Goal: Task Accomplishment & Management: Complete application form

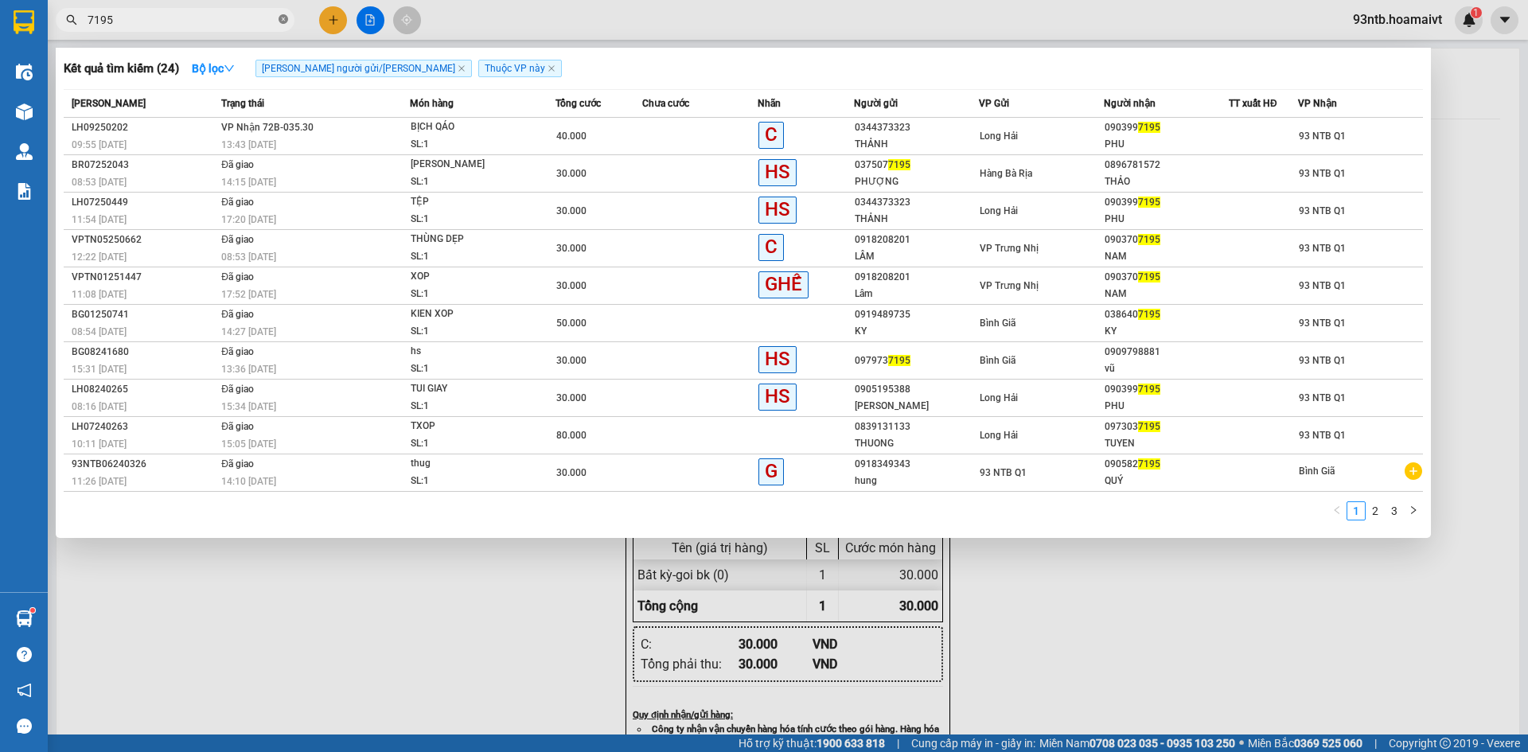
click at [282, 17] on icon "close-circle" at bounding box center [284, 19] width 10 height 10
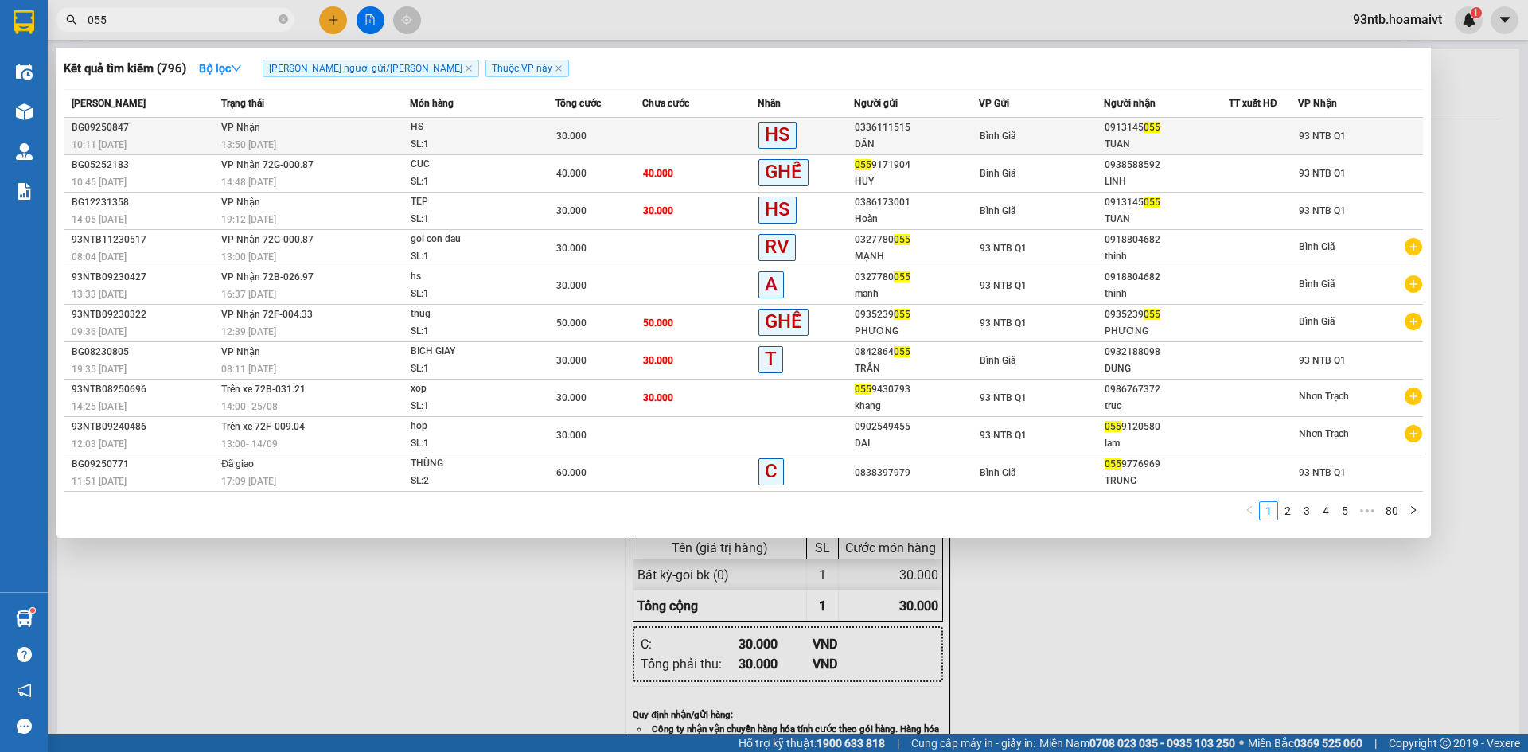
type input "055"
click at [674, 135] on td at bounding box center [699, 136] width 115 height 37
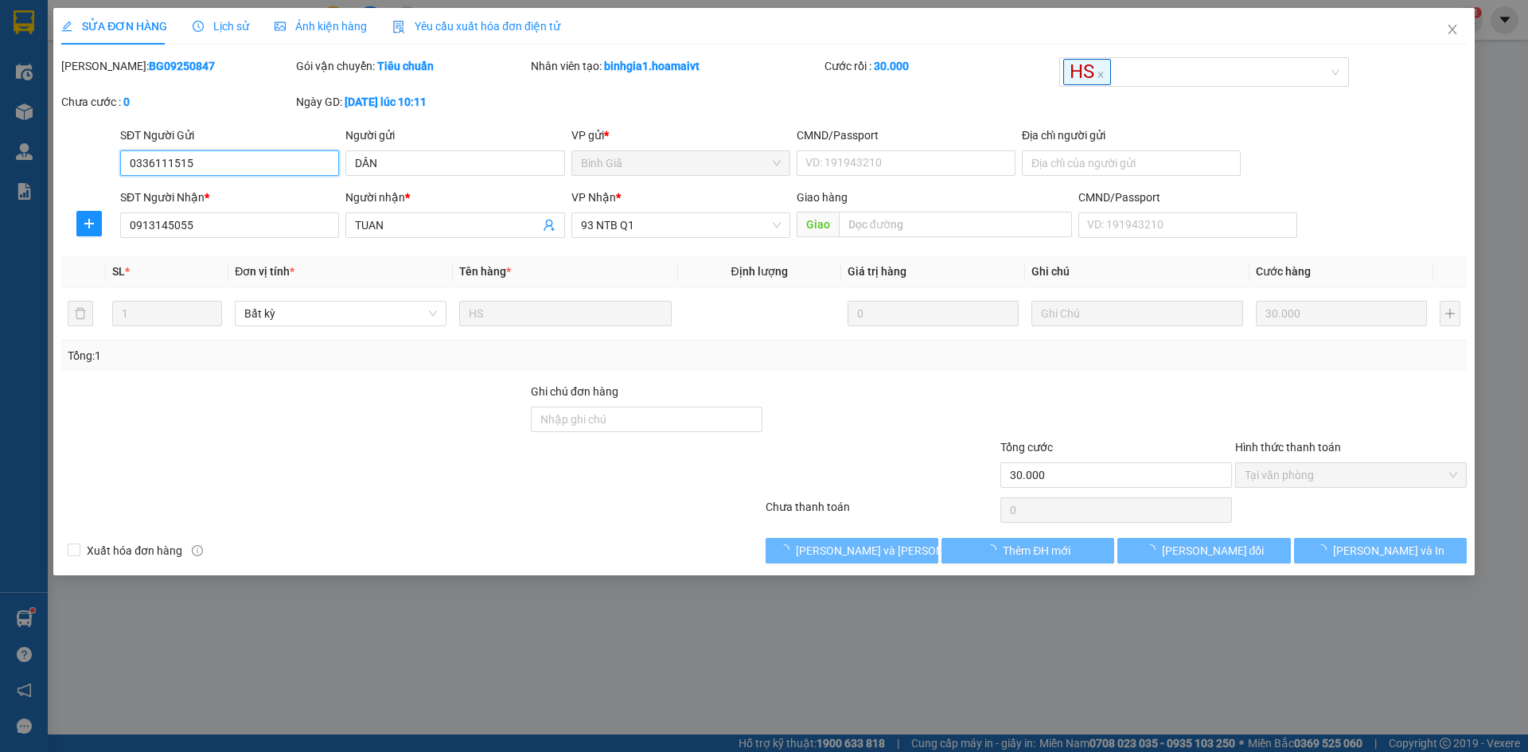
type input "0336111515"
type input "DẦN"
type input "0913145055"
type input "TUAN"
type input "30.000"
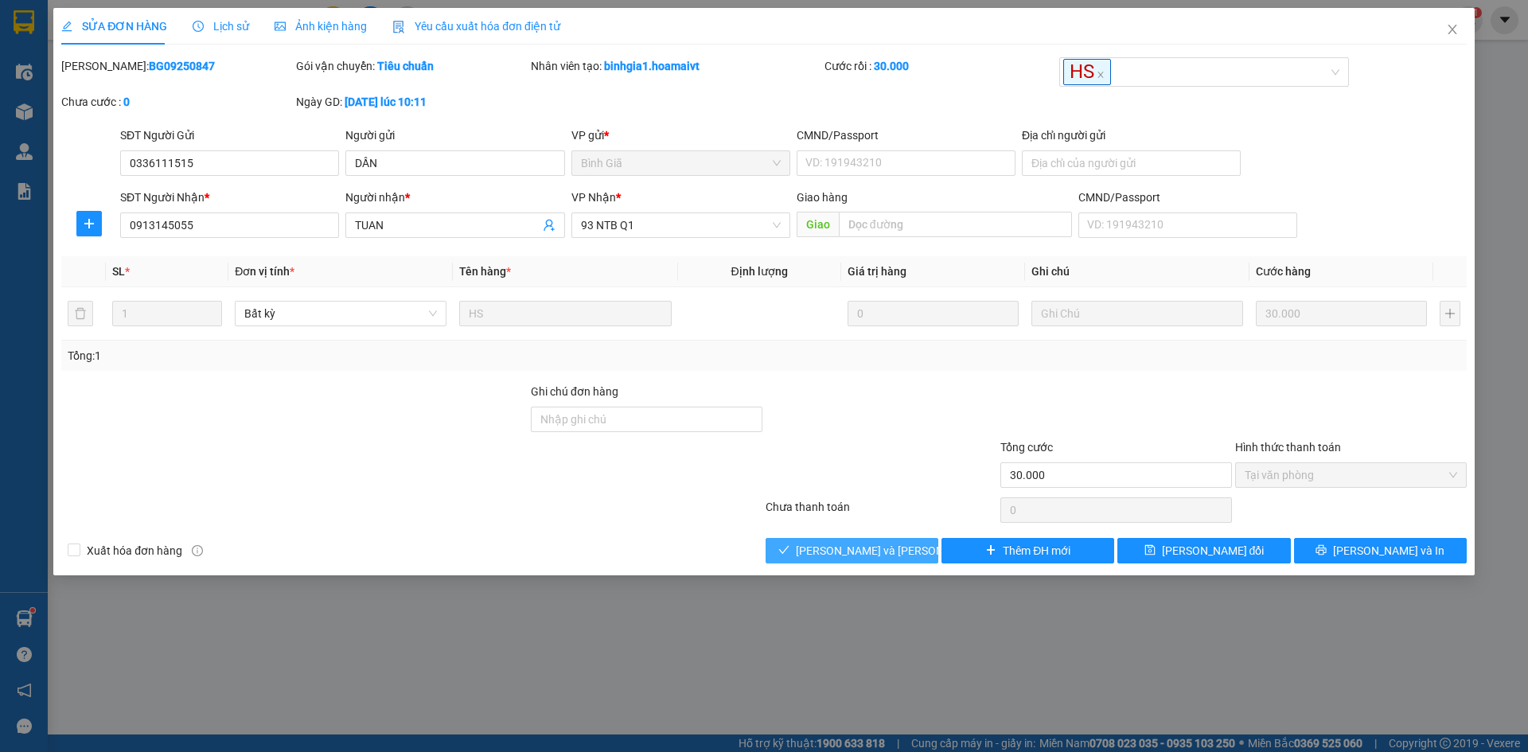
click at [881, 550] on span "[PERSON_NAME] và [PERSON_NAME] hàng" at bounding box center [903, 551] width 215 height 18
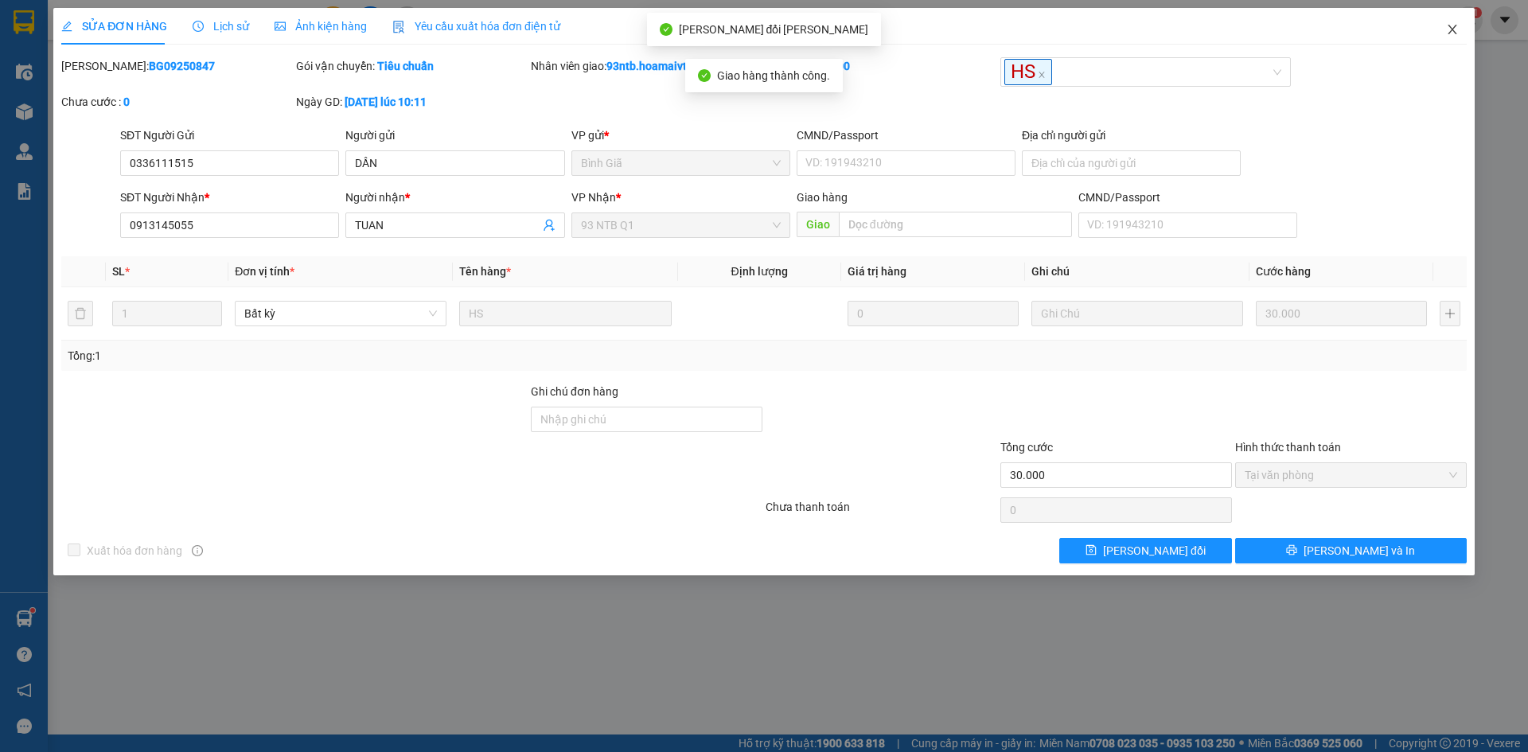
click at [1454, 31] on icon "close" at bounding box center [1452, 29] width 13 height 13
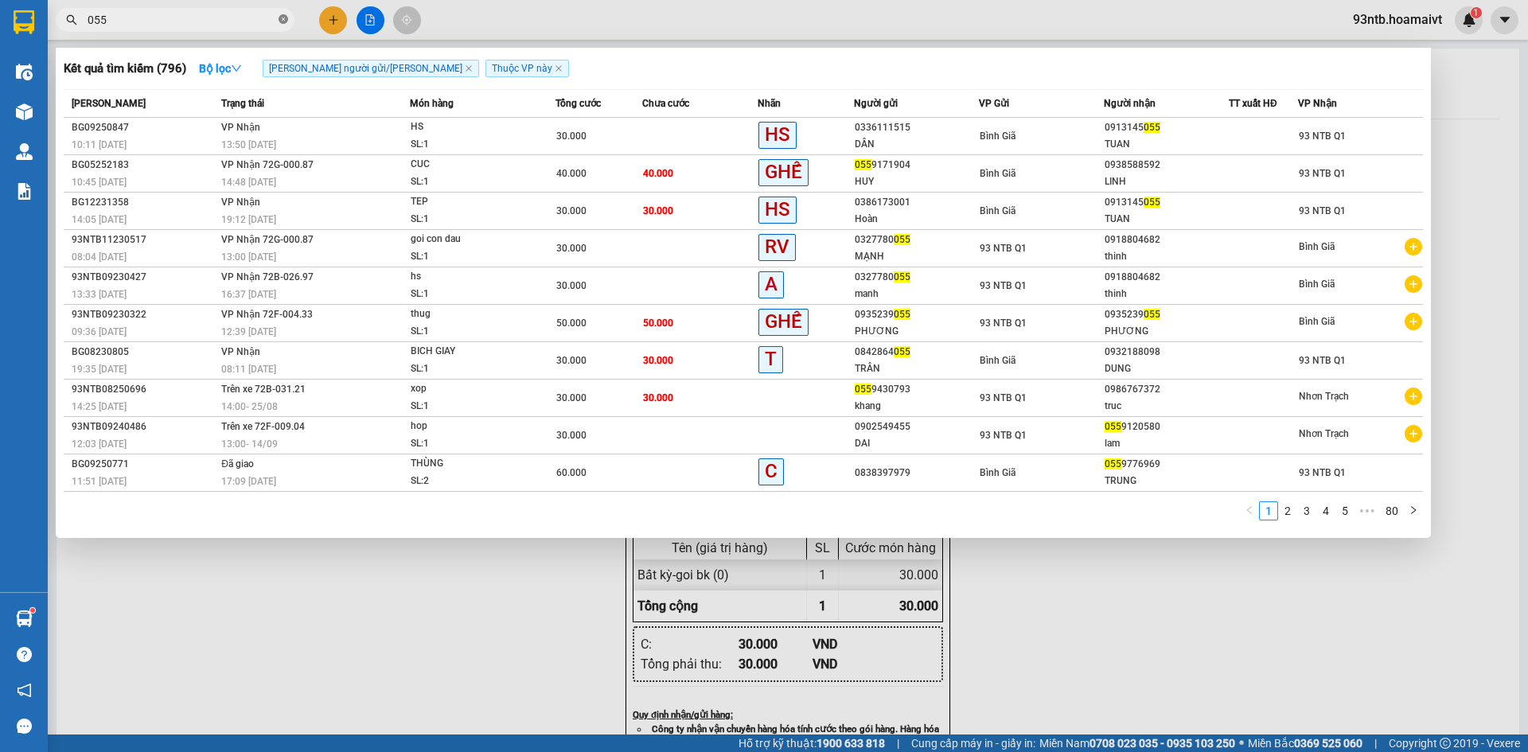
click at [280, 18] on icon "close-circle" at bounding box center [284, 19] width 10 height 10
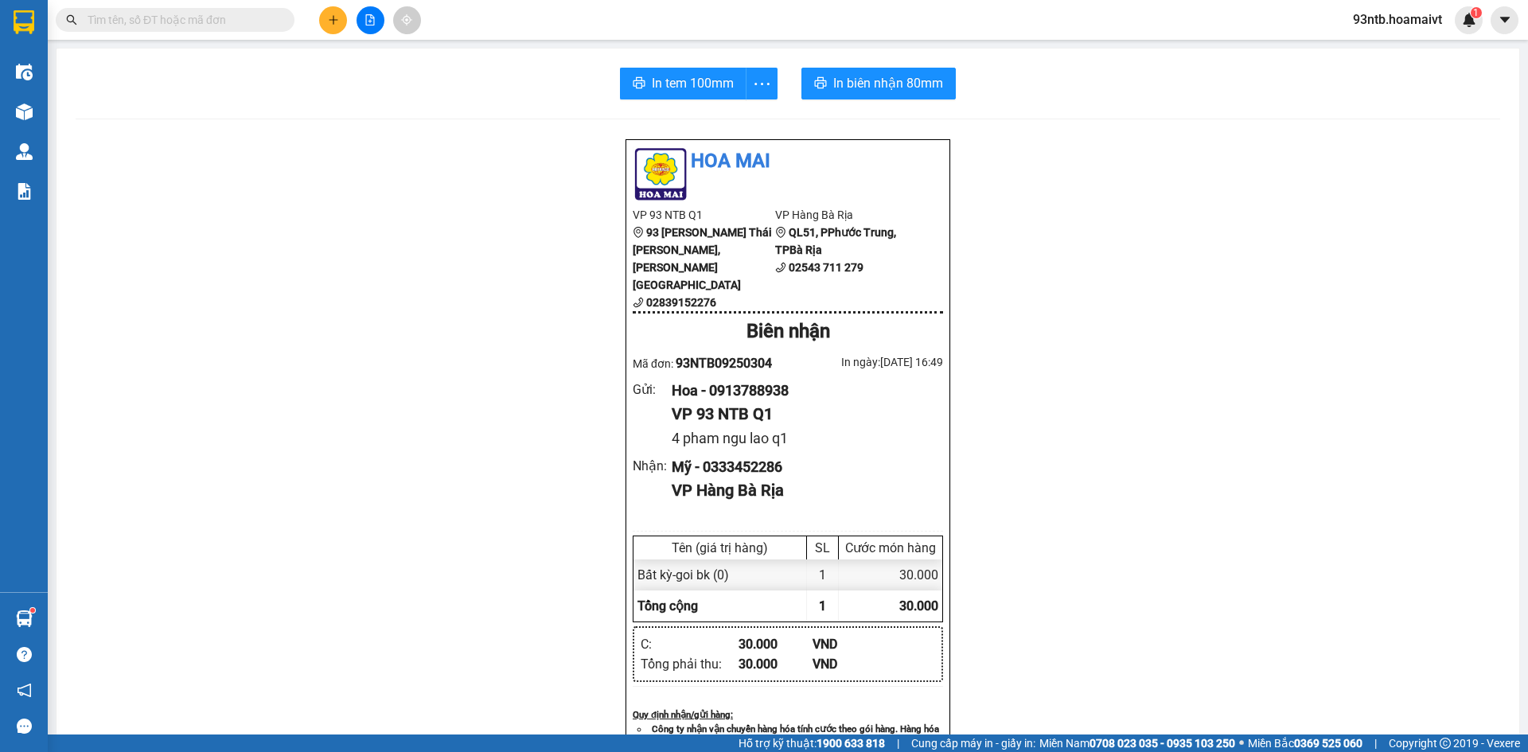
click at [141, 14] on input "text" at bounding box center [182, 20] width 188 height 18
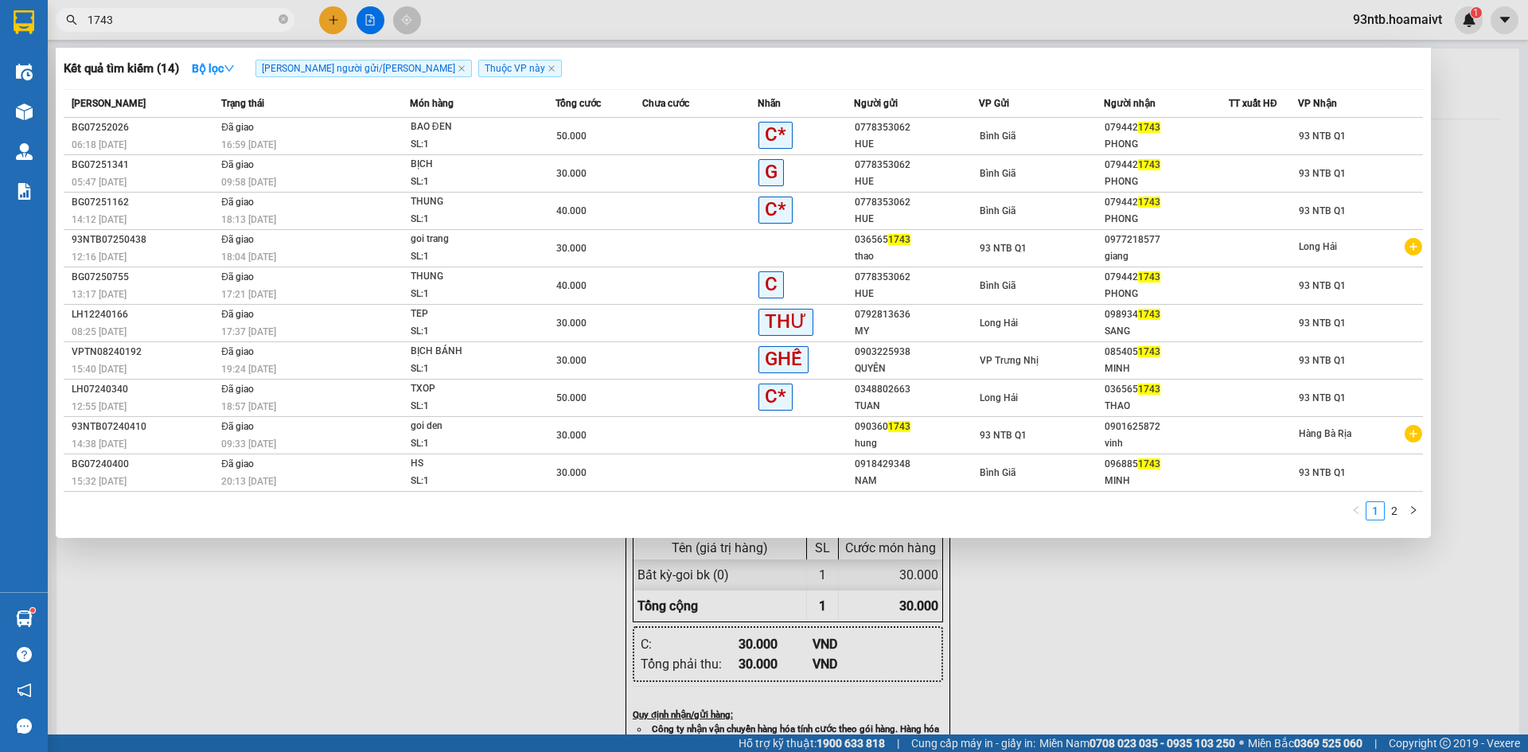
click at [135, 26] on input "1743" at bounding box center [182, 20] width 188 height 18
type input "1"
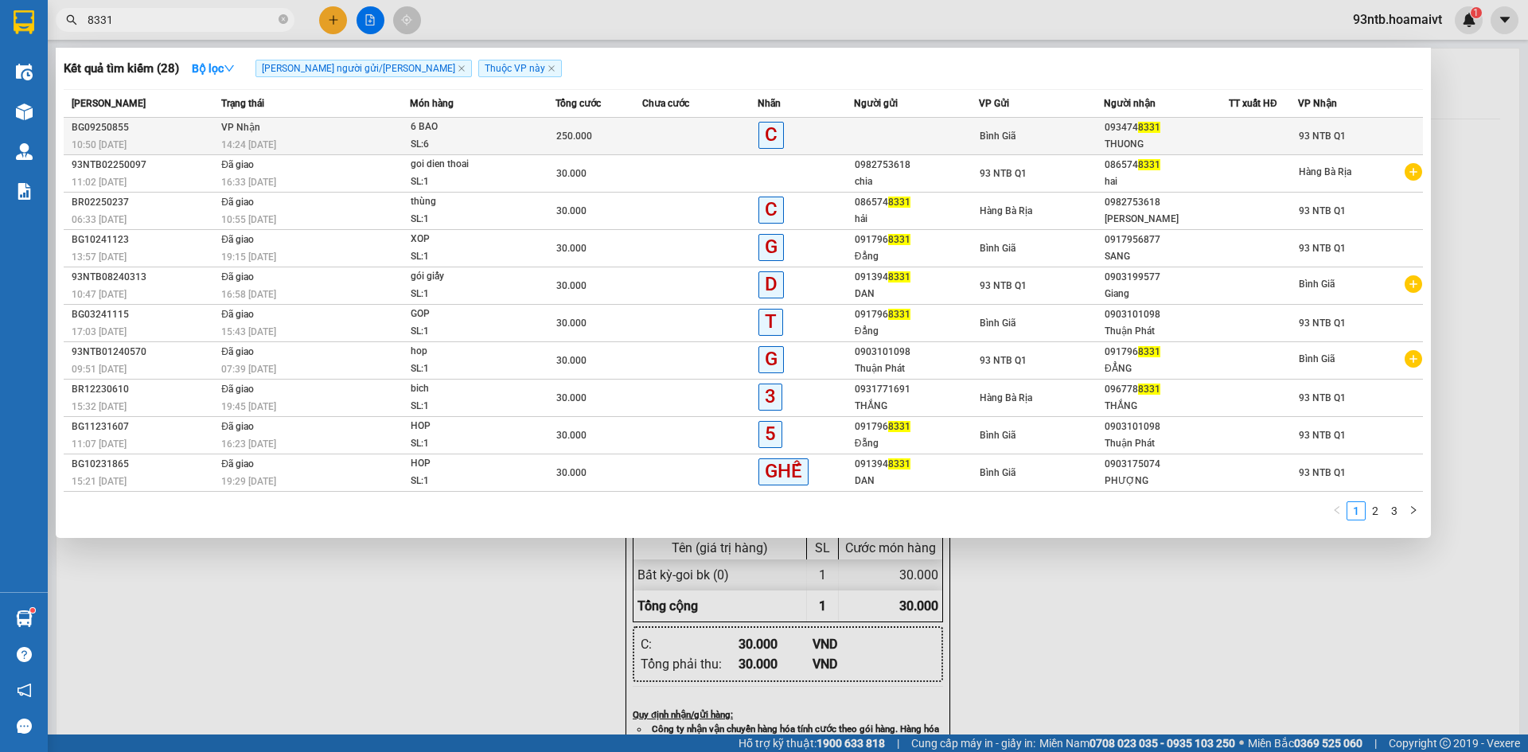
type input "8331"
click at [992, 124] on td "Bình Giã" at bounding box center [1041, 136] width 125 height 37
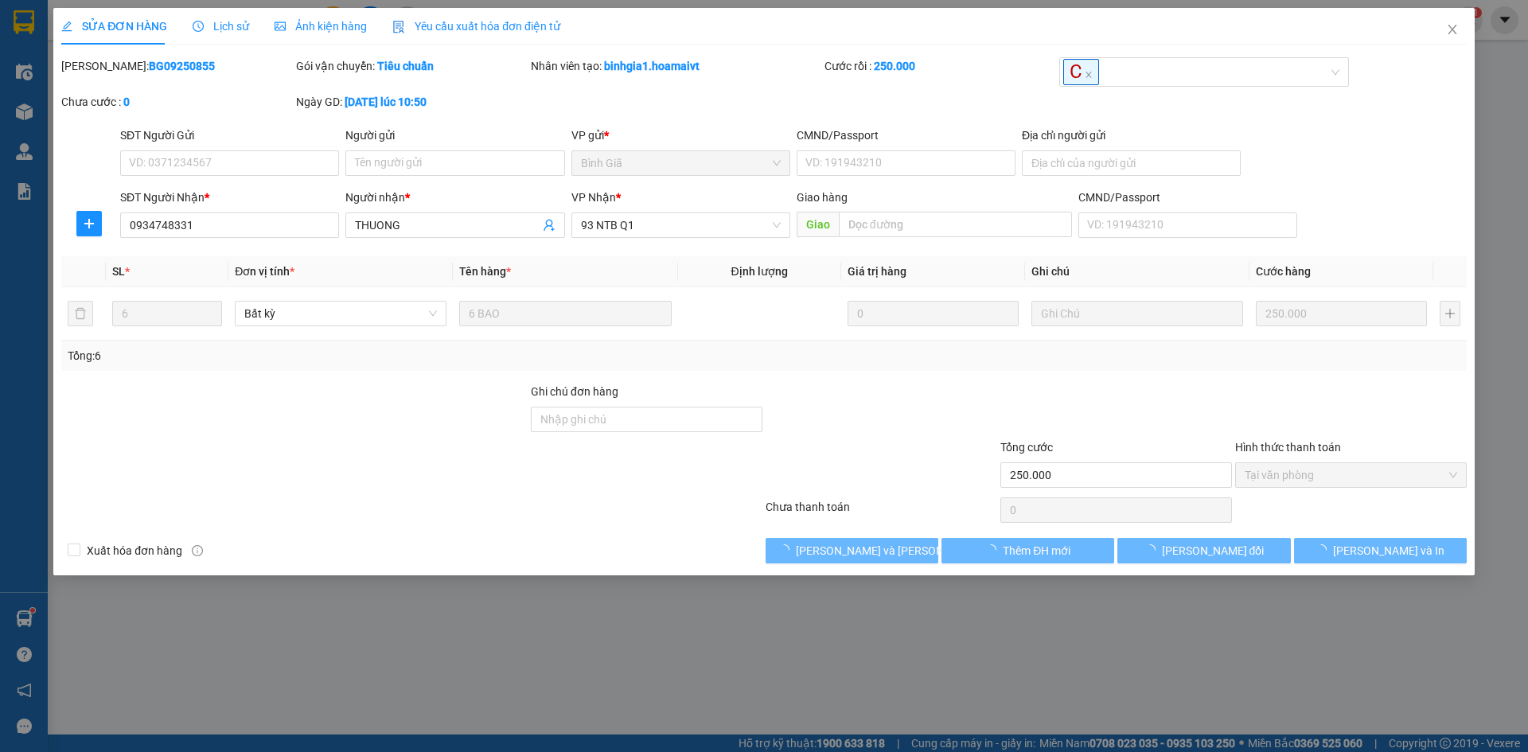
type input "0934748331"
type input "THUONG"
type input "250.000"
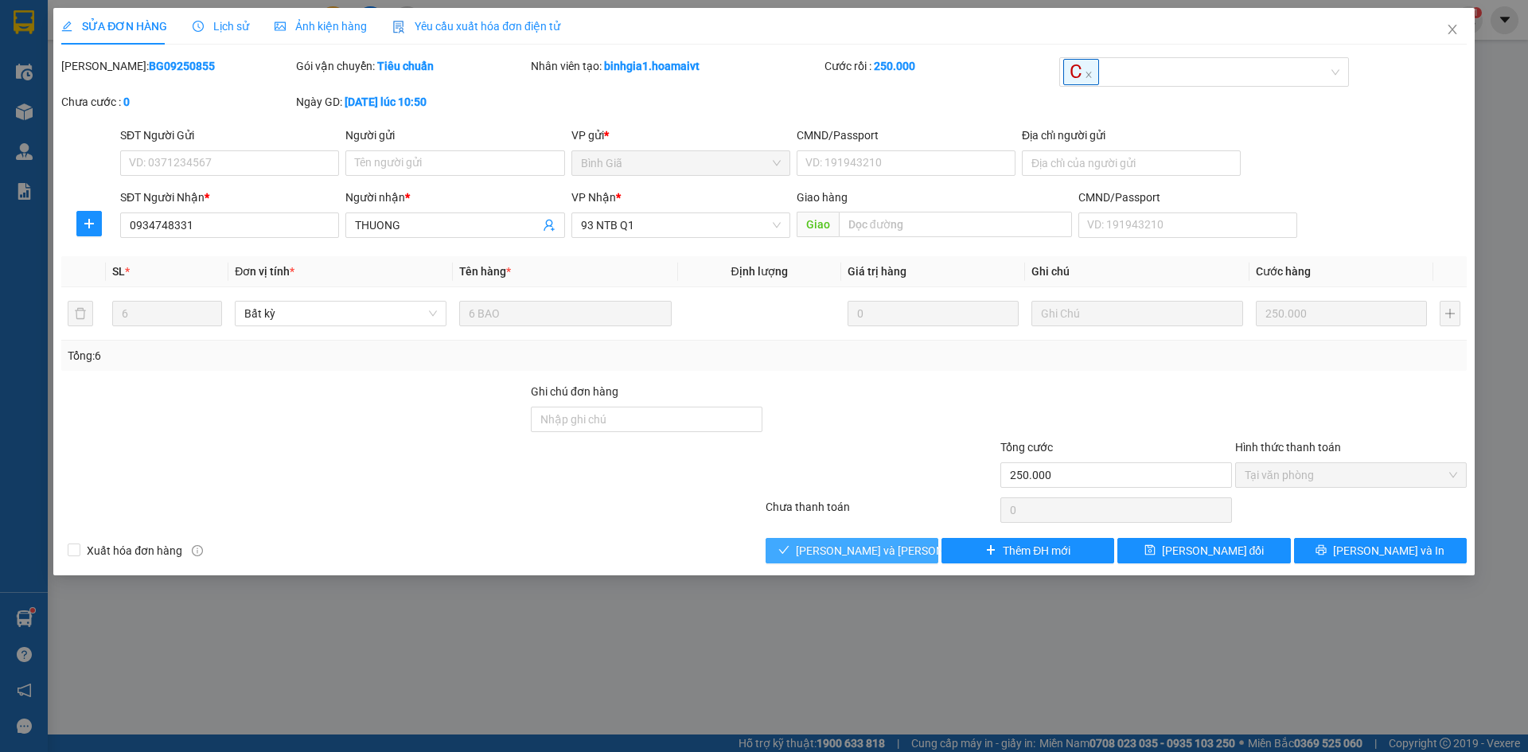
click at [903, 551] on span "[PERSON_NAME] và [PERSON_NAME] hàng" at bounding box center [903, 551] width 215 height 18
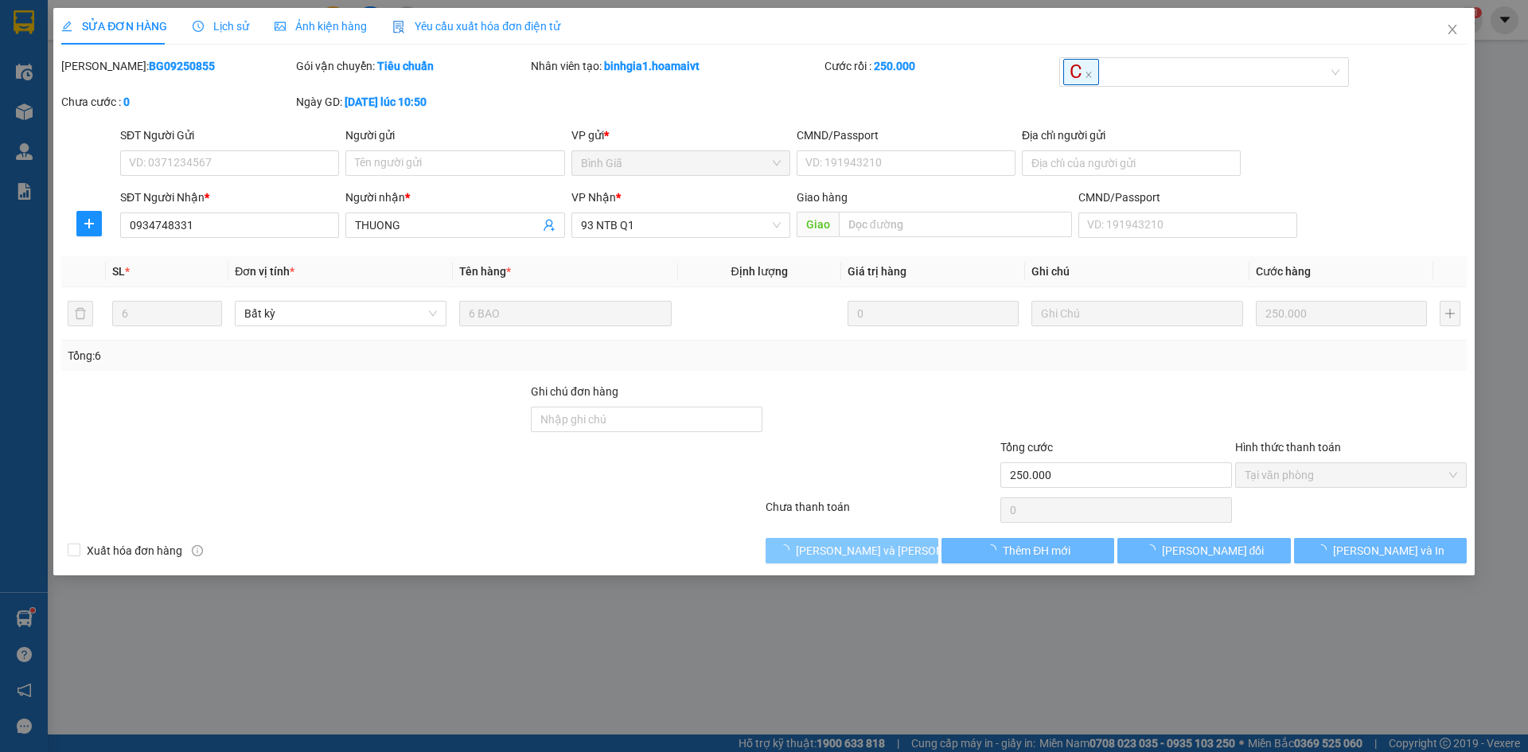
click at [903, 551] on span "[PERSON_NAME] và [PERSON_NAME] hàng" at bounding box center [903, 551] width 215 height 18
click at [953, 410] on div at bounding box center [881, 411] width 235 height 56
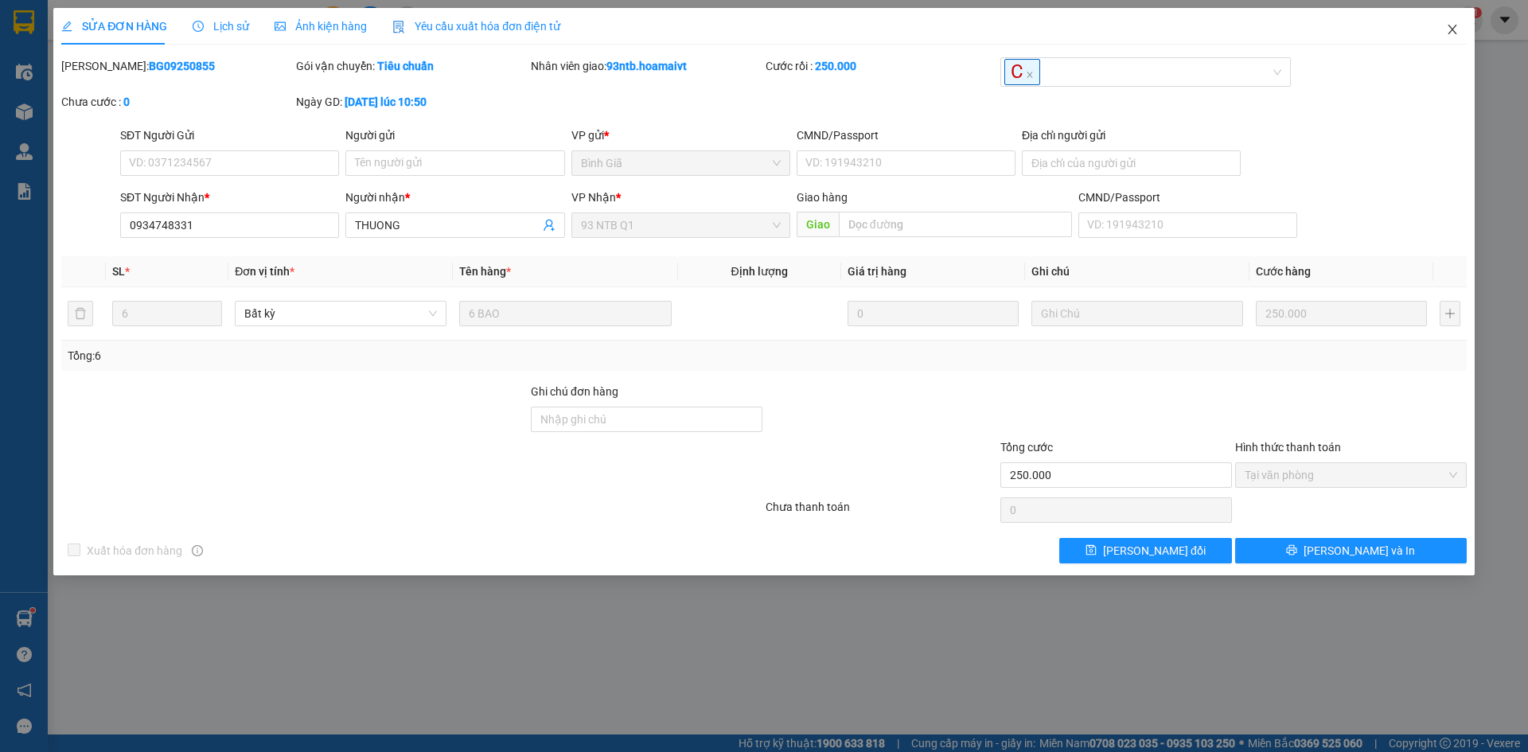
click at [1455, 28] on icon "close" at bounding box center [1452, 29] width 13 height 13
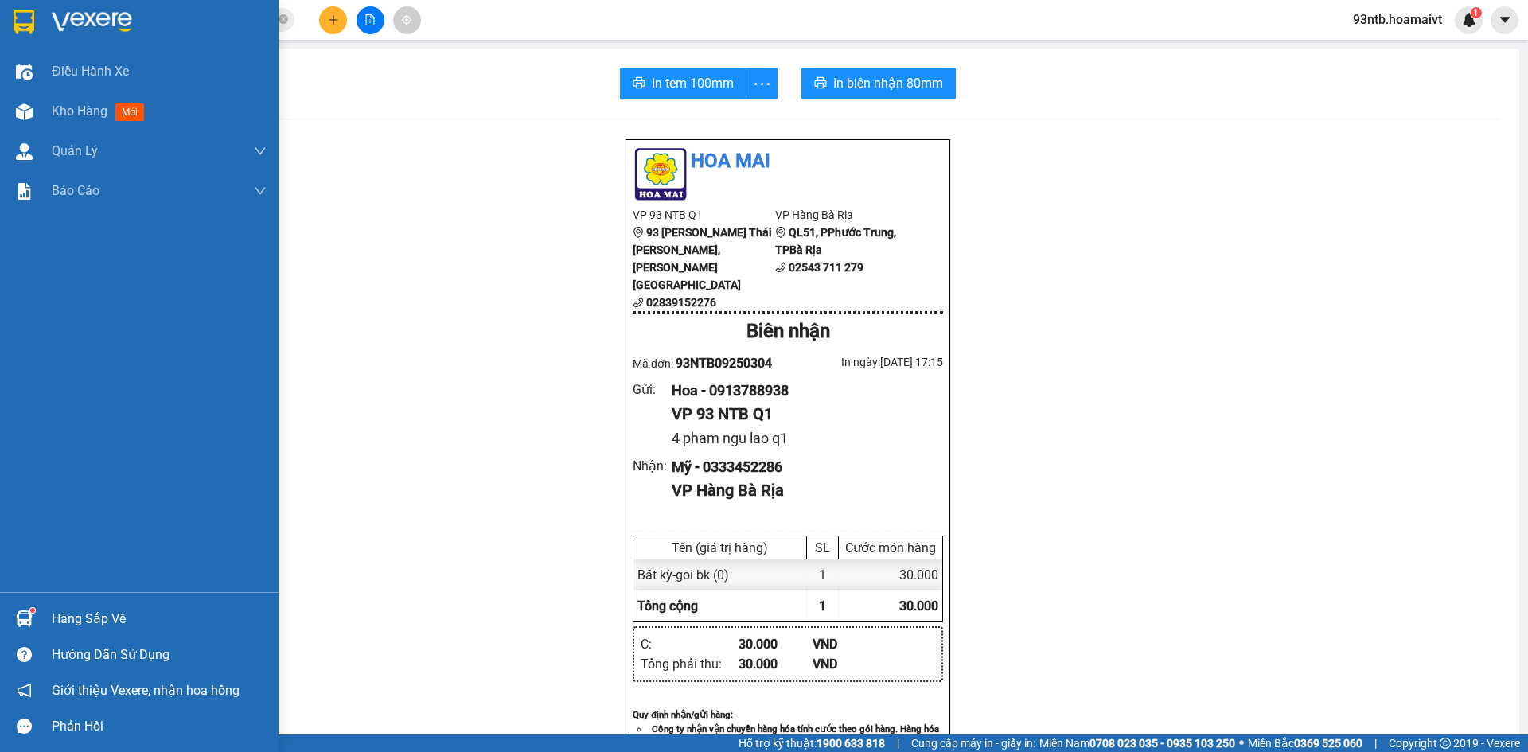
click at [77, 618] on div "Hàng sắp về" at bounding box center [159, 619] width 215 height 24
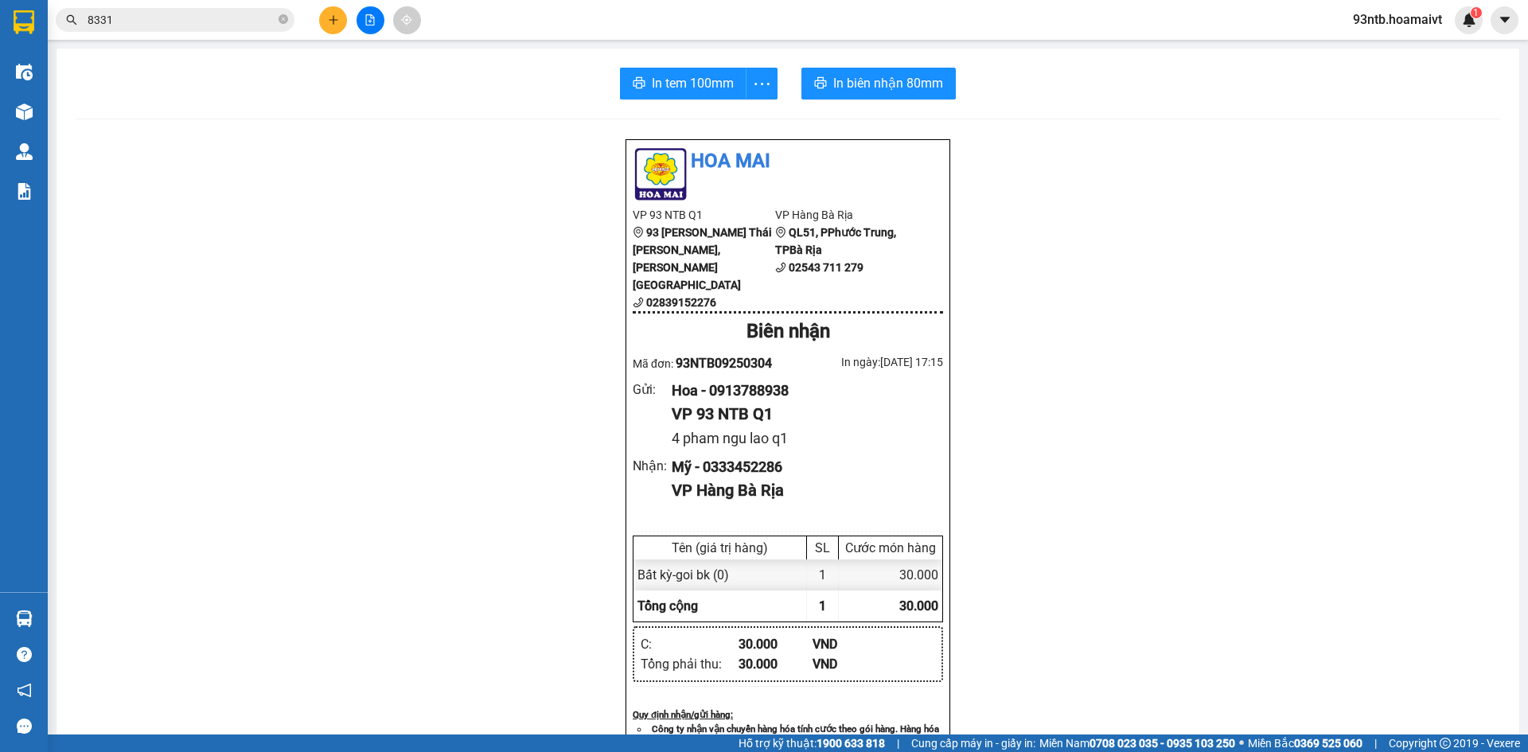
click at [1099, 341] on section "Kết quả [PERSON_NAME] ( 28 ) Bộ lọc [PERSON_NAME] người gửi/[PERSON_NAME] [PERS…" at bounding box center [764, 376] width 1528 height 752
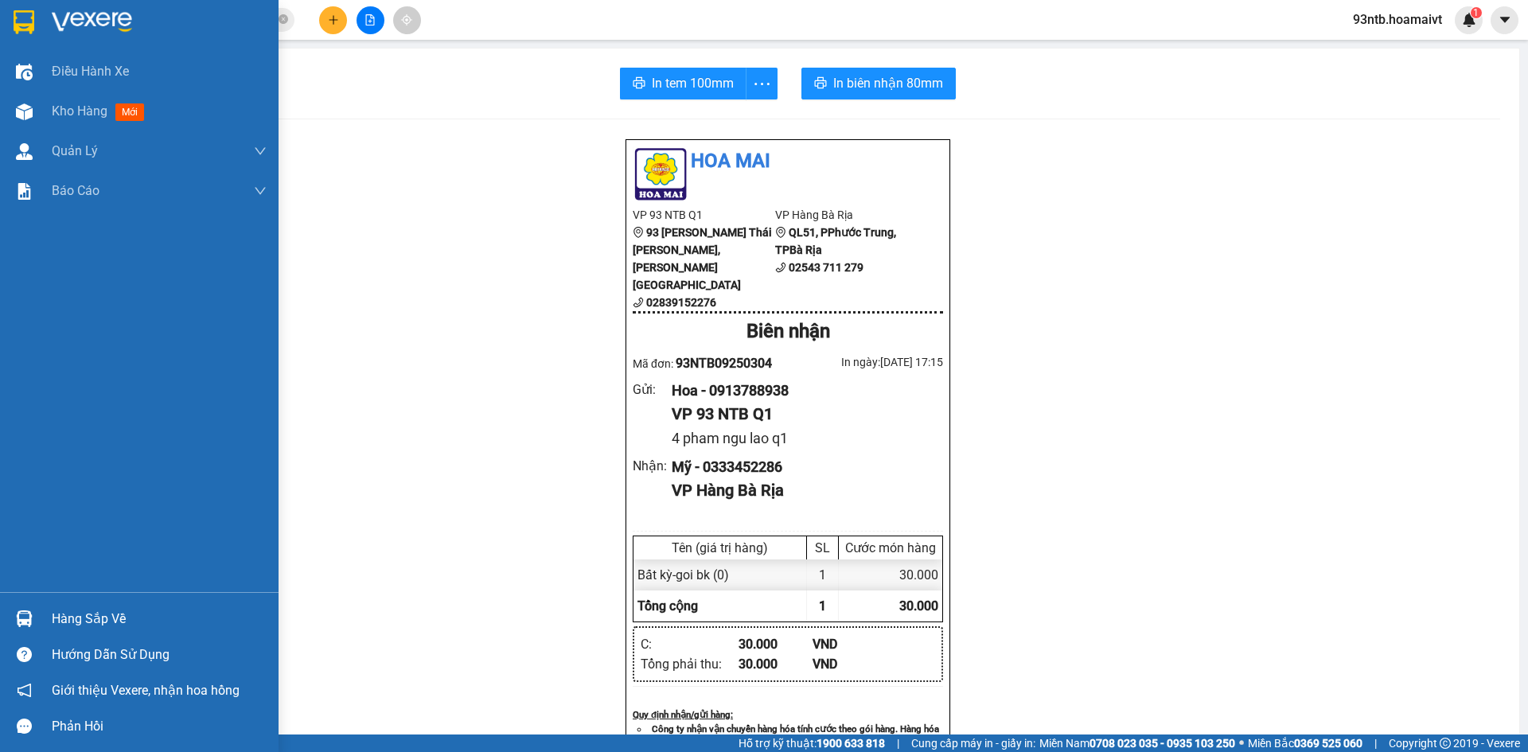
click at [42, 610] on div "Hàng sắp về" at bounding box center [139, 619] width 279 height 36
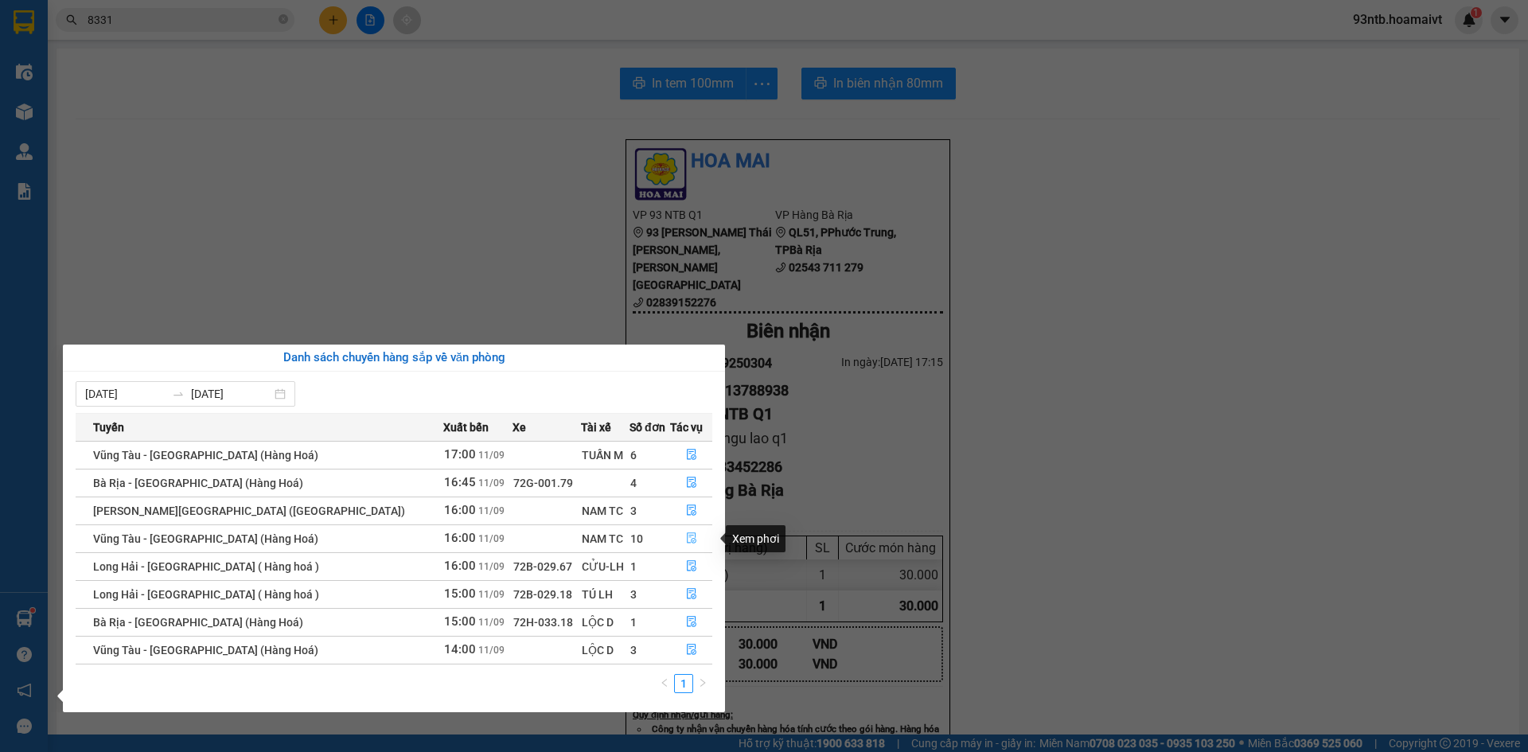
click at [687, 536] on icon "file-done" at bounding box center [692, 538] width 10 height 11
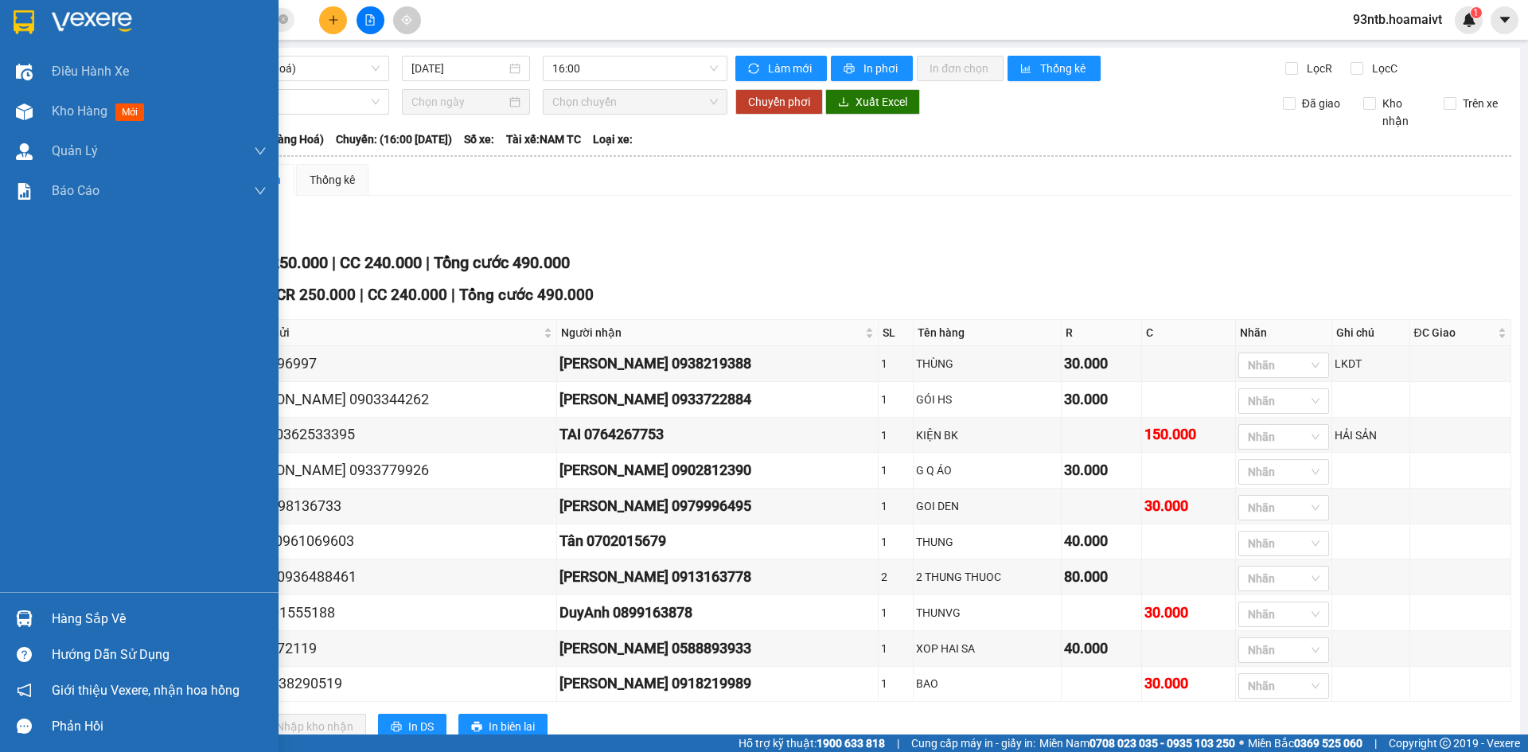
click at [123, 614] on div "Hàng sắp về" at bounding box center [159, 619] width 215 height 24
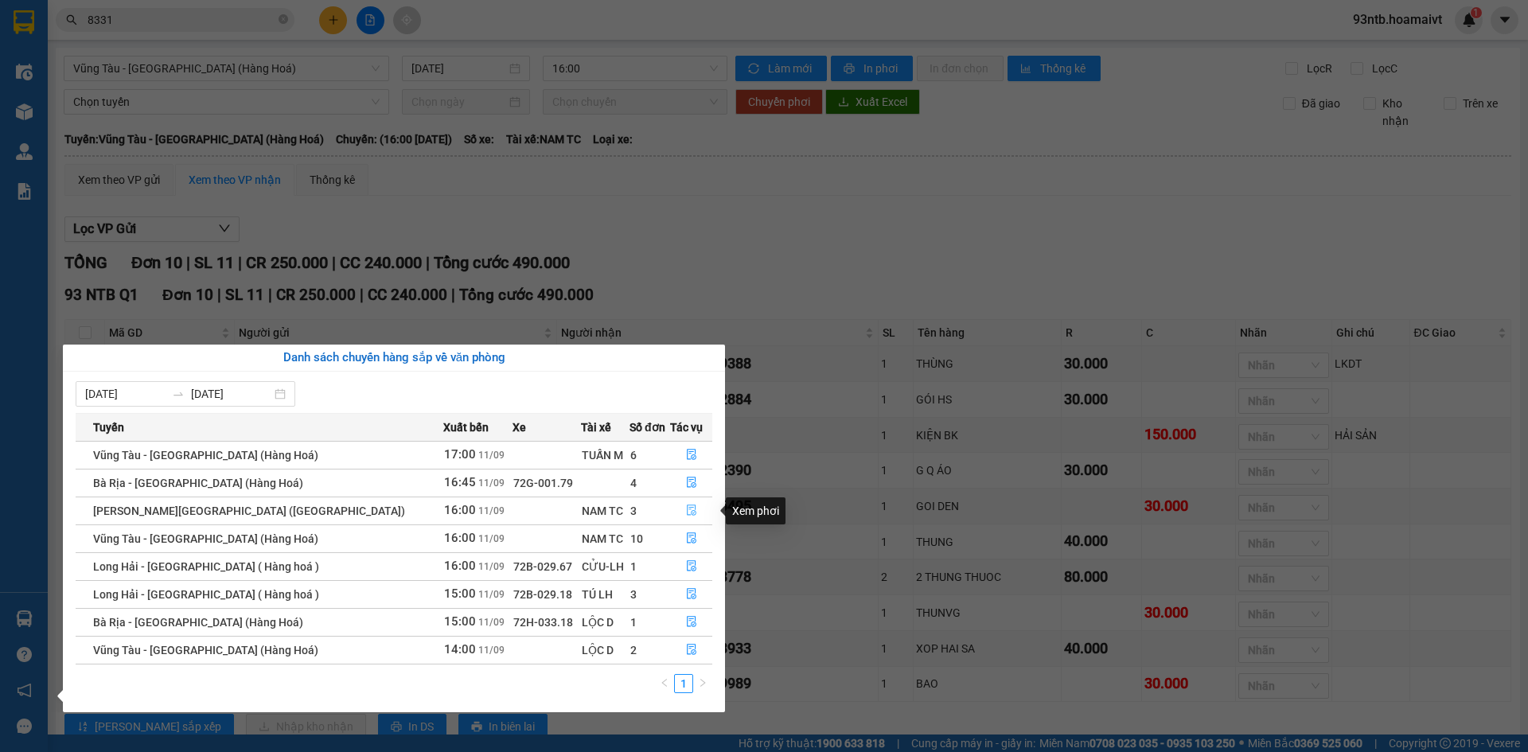
click at [688, 510] on icon "file-done" at bounding box center [691, 510] width 11 height 11
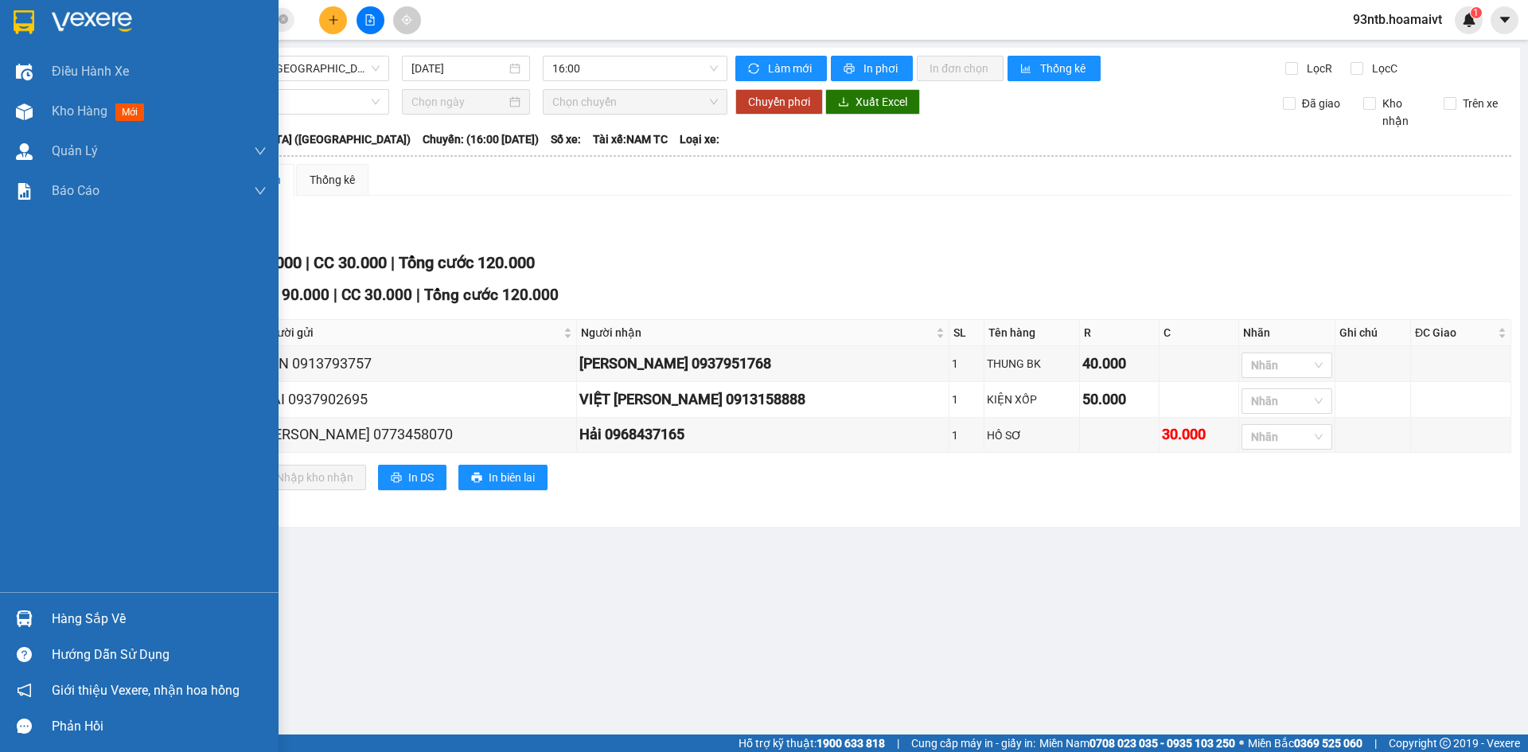
click at [67, 622] on div "Hàng sắp về" at bounding box center [159, 619] width 215 height 24
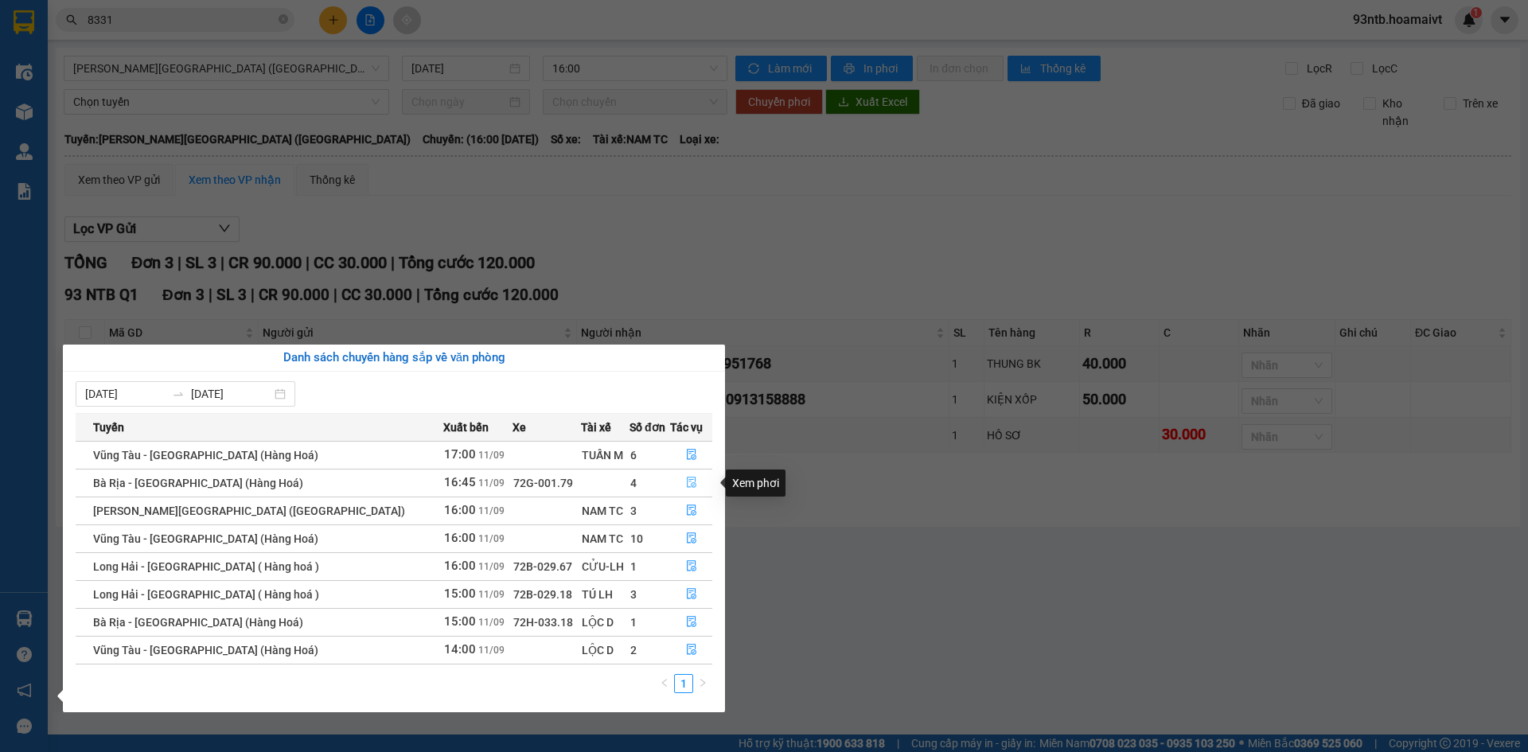
click at [686, 488] on icon "file-done" at bounding box center [691, 482] width 11 height 11
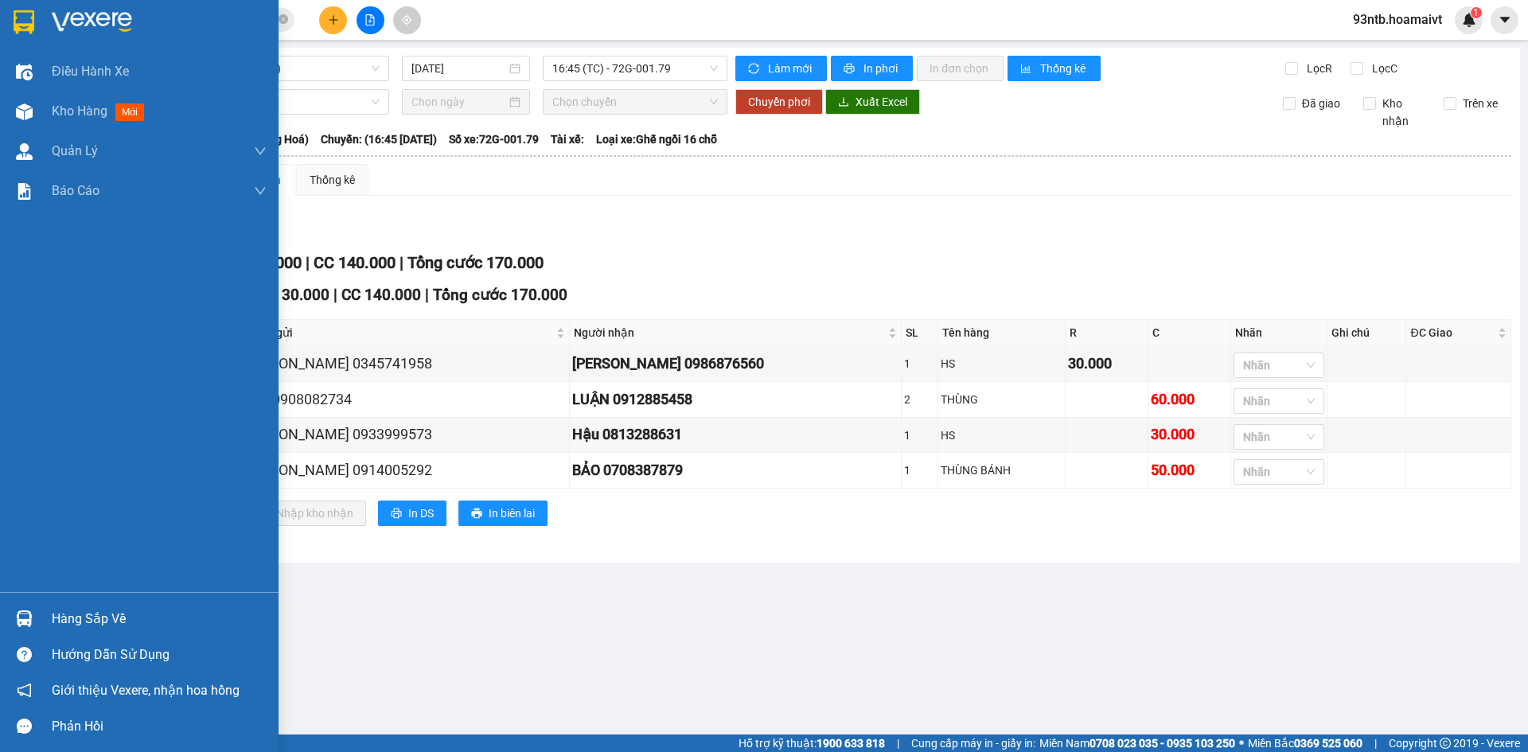
drag, startPoint x: 49, startPoint y: 619, endPoint x: 70, endPoint y: 619, distance: 21.5
click at [51, 619] on div "Hàng sắp về" at bounding box center [139, 619] width 279 height 36
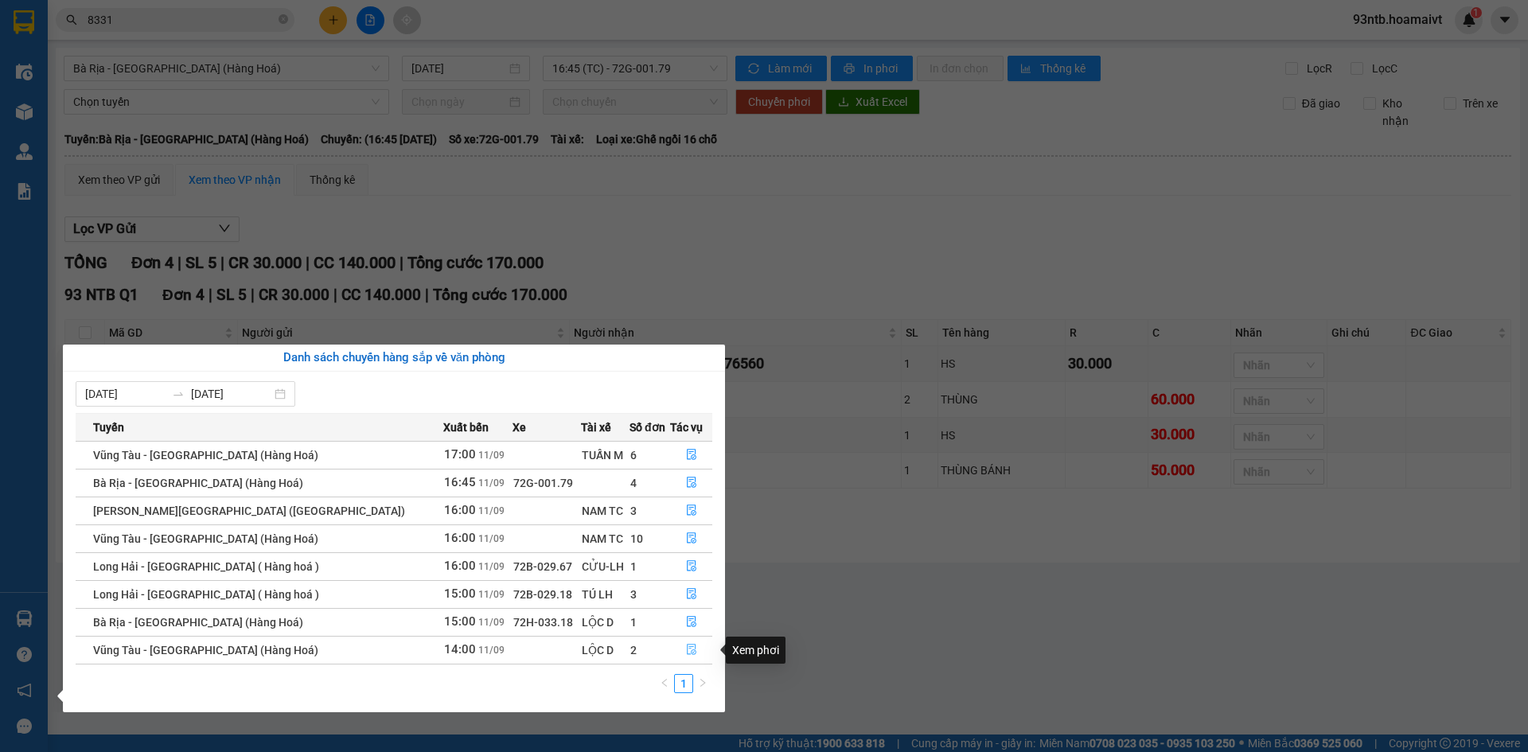
click at [695, 643] on button "button" at bounding box center [691, 649] width 41 height 25
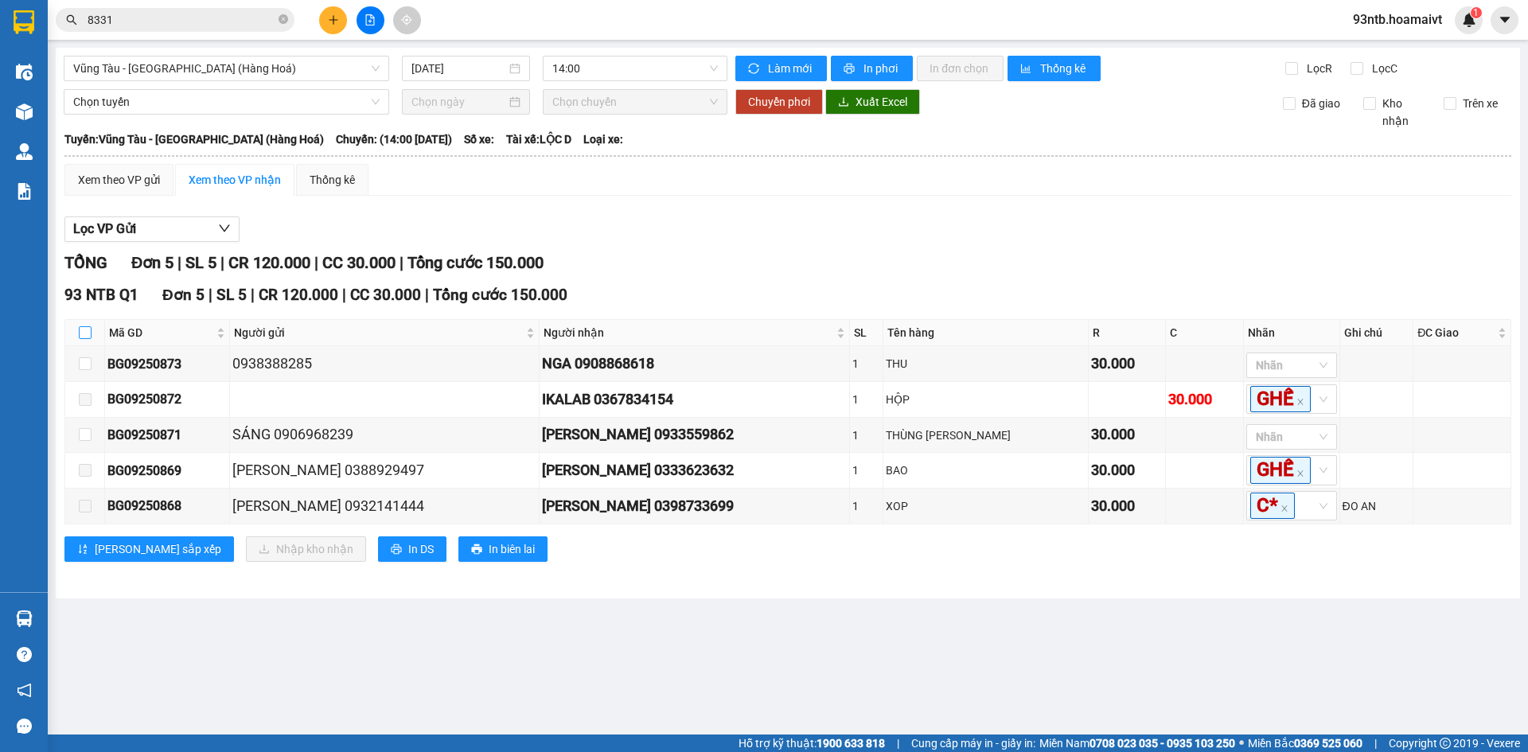
click at [80, 333] on input "checkbox" at bounding box center [85, 332] width 13 height 13
checkbox input "true"
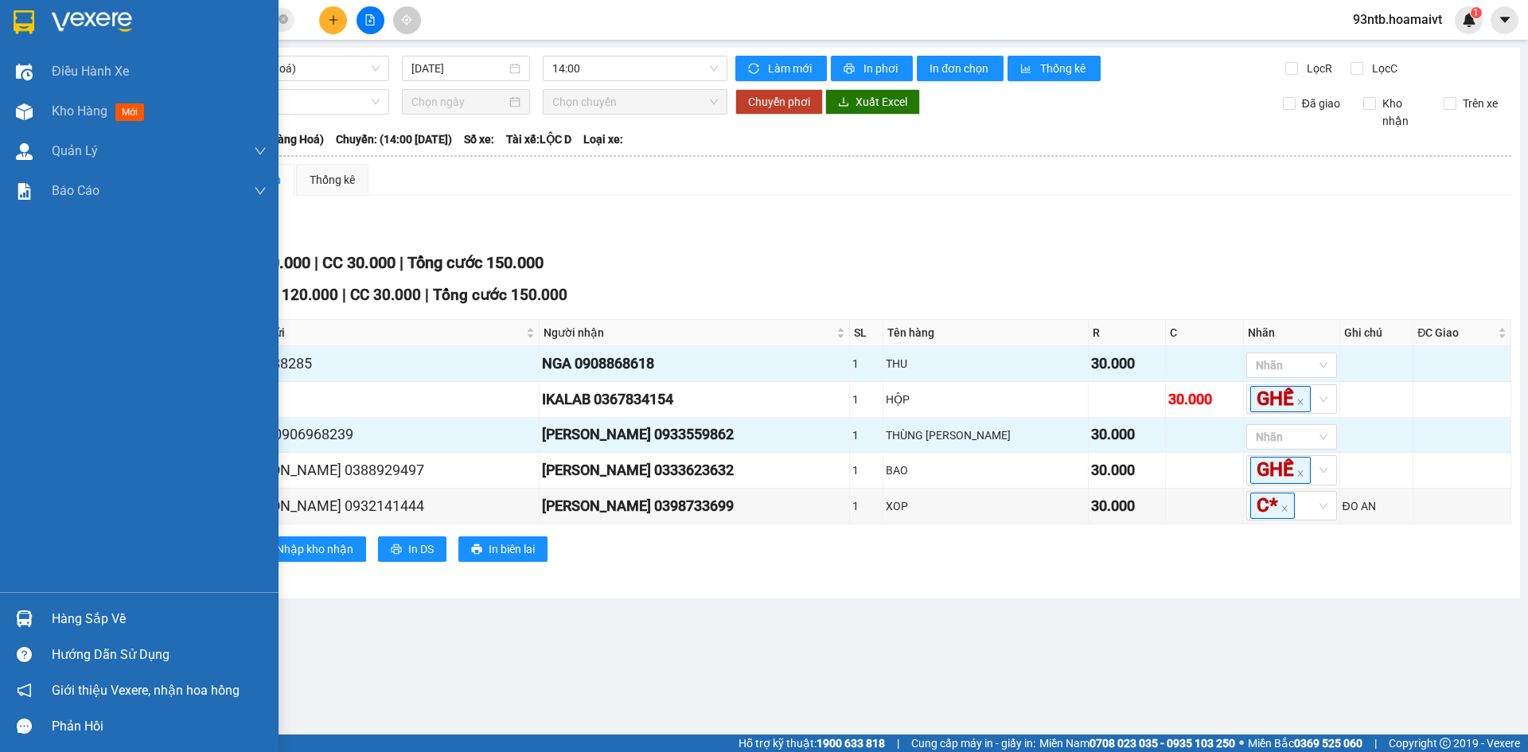
click at [99, 604] on div "Hàng sắp về" at bounding box center [139, 619] width 279 height 36
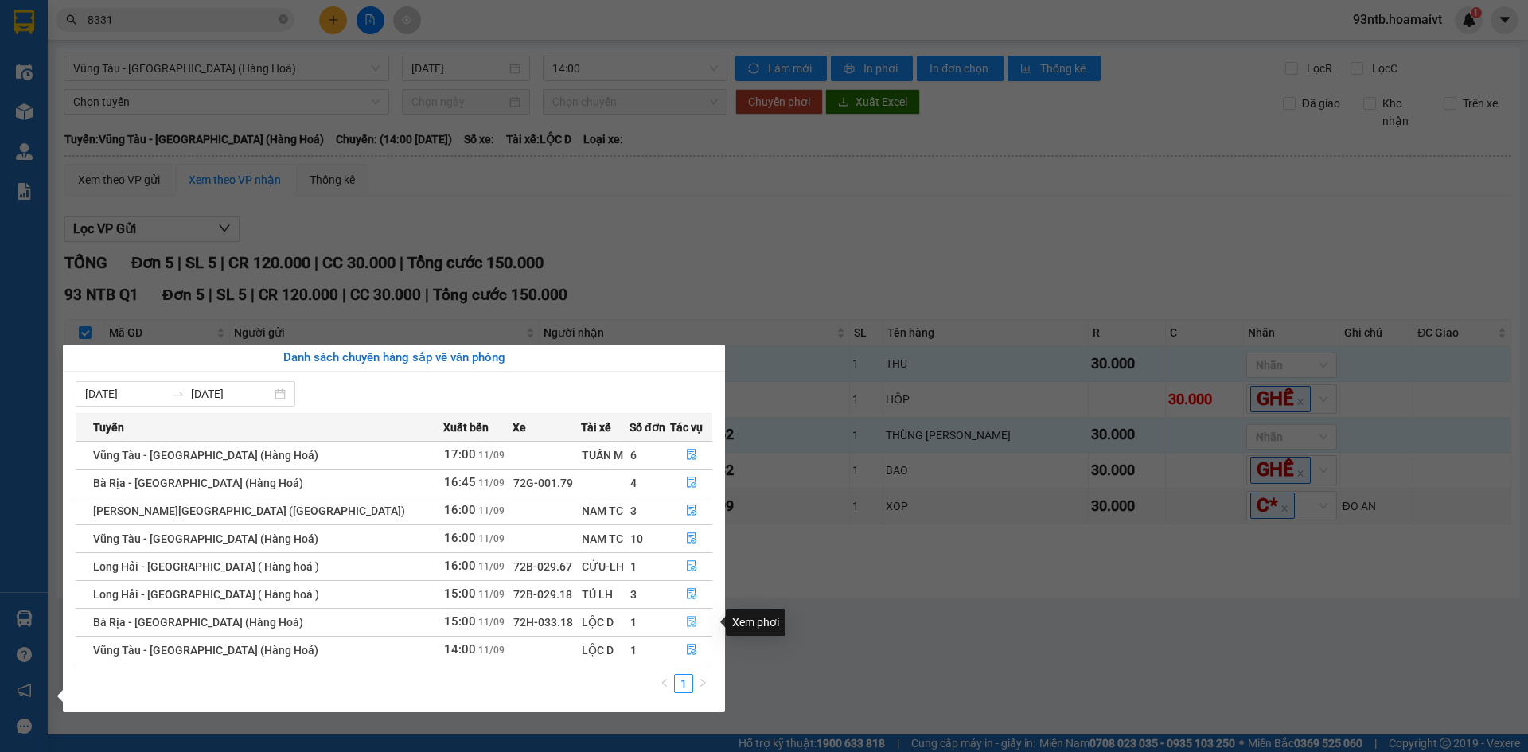
click at [676, 622] on button "button" at bounding box center [691, 622] width 41 height 25
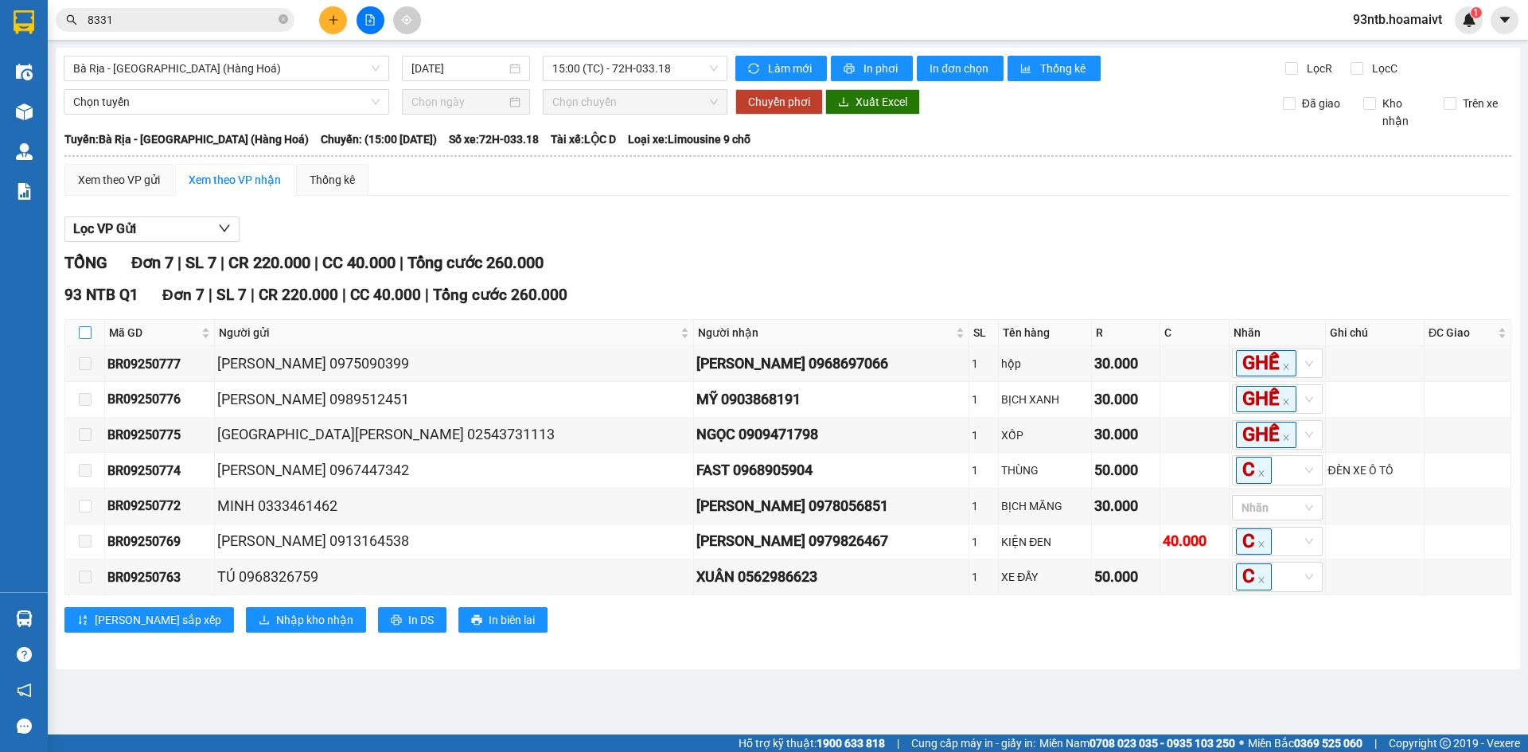
click at [89, 333] on input "checkbox" at bounding box center [85, 332] width 13 height 13
checkbox input "true"
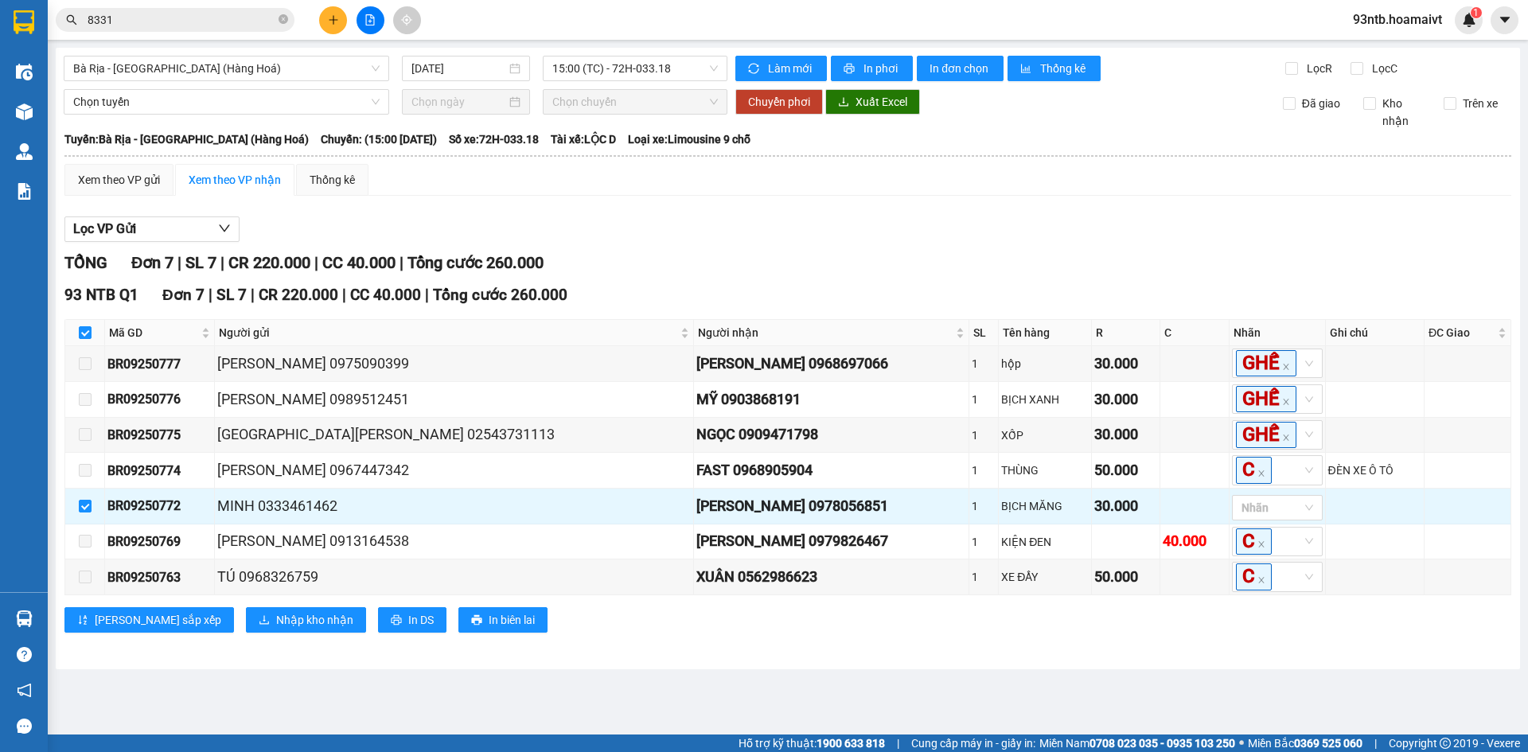
click at [1145, 307] on div "93 NTB Q1 Đơn 7 | SL 7 | CR 220.000 | CC 40.000 | [PERSON_NAME] 260.000" at bounding box center [787, 295] width 1447 height 24
click at [128, 20] on input "8331" at bounding box center [182, 20] width 188 height 18
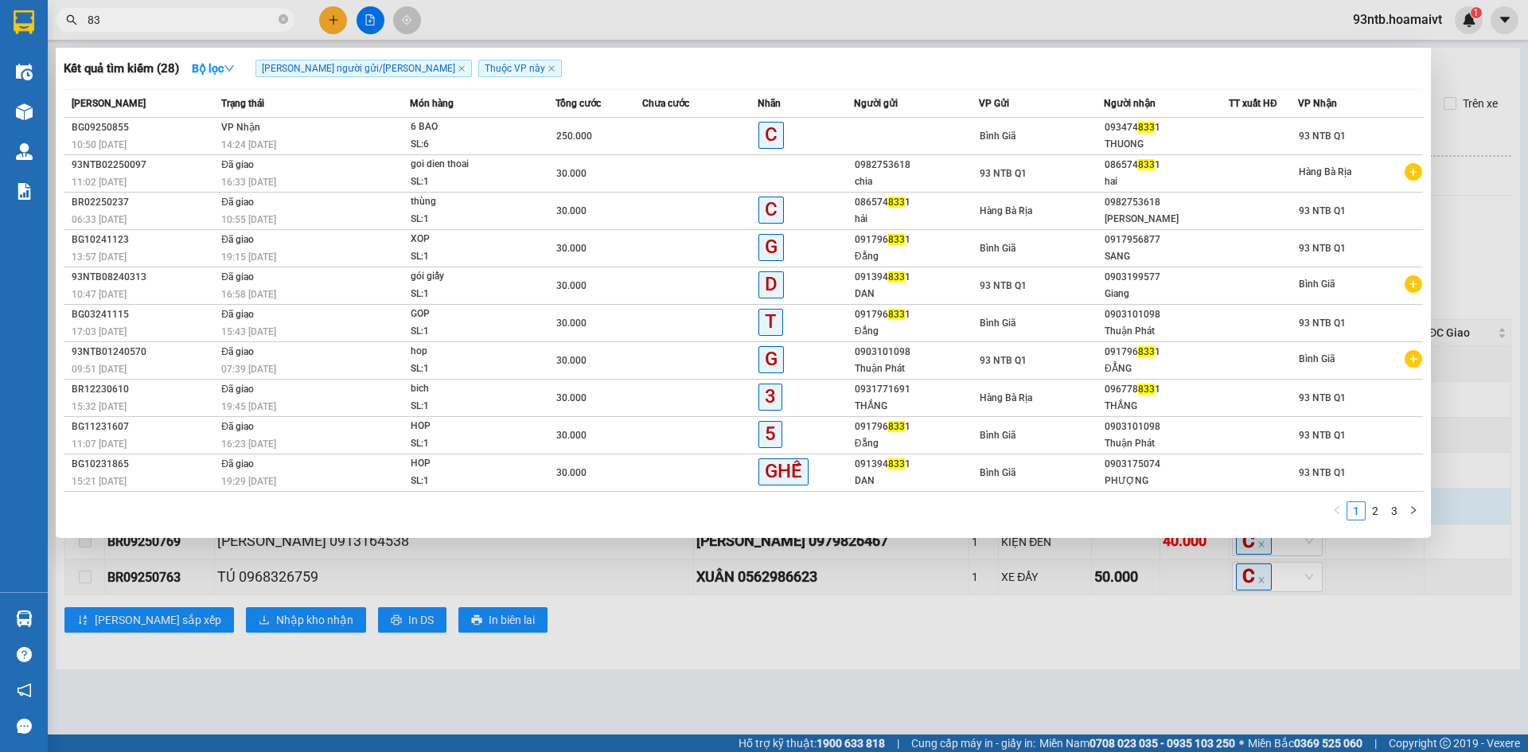
type input "8"
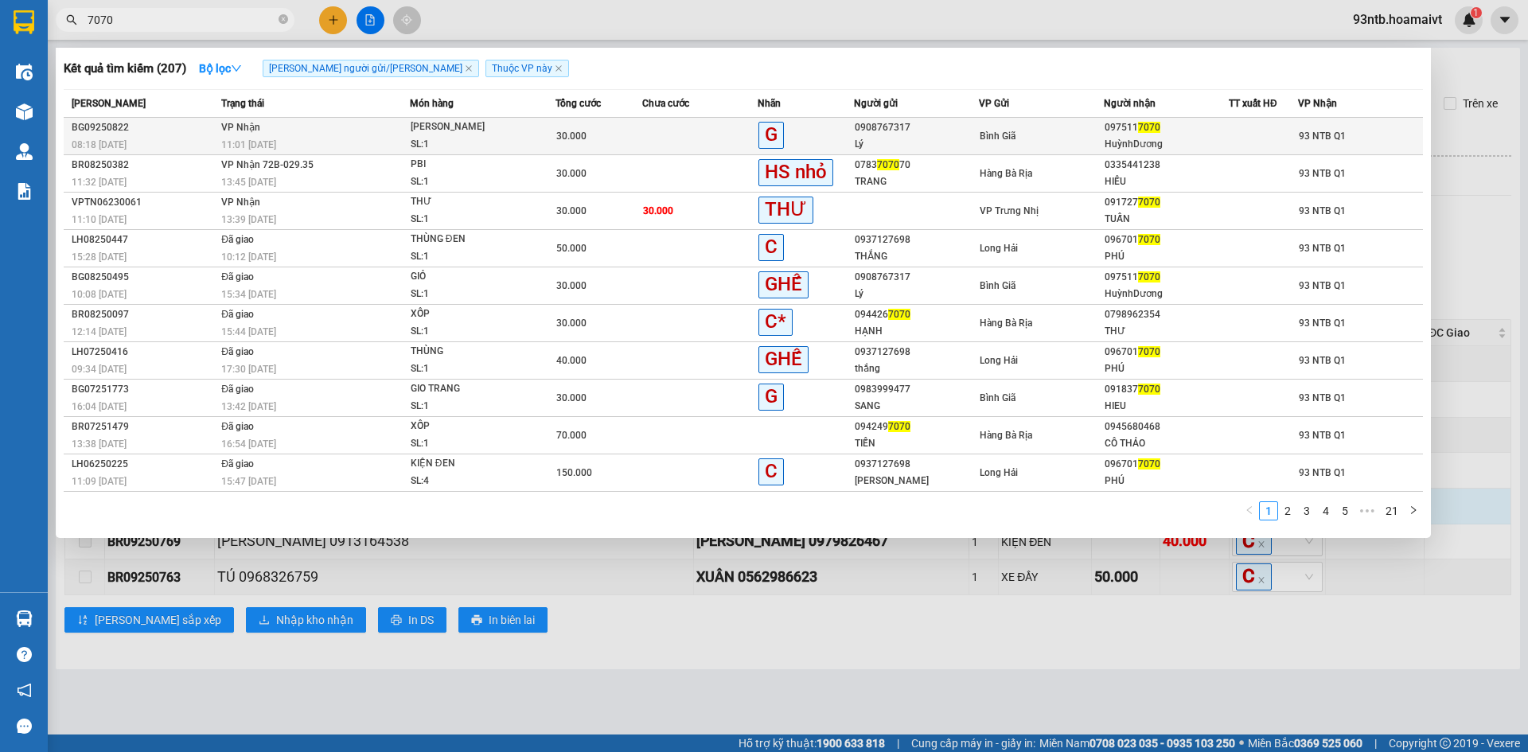
type input "7070"
click at [1011, 124] on td "Bình Giã" at bounding box center [1041, 136] width 125 height 37
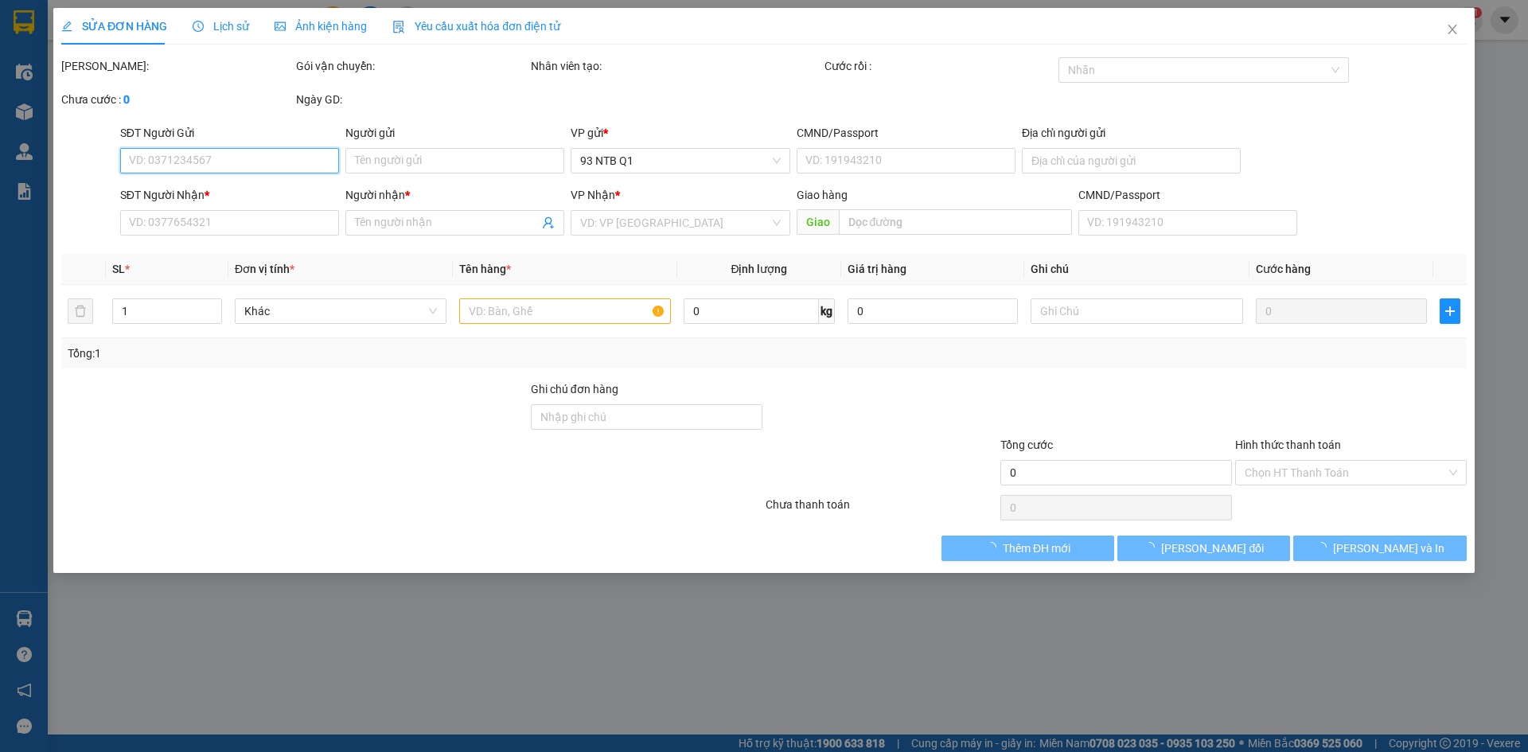
type input "0908767317"
type input "Lý"
type input "0975117070"
type input "HuỳnhDương"
type input "30.000"
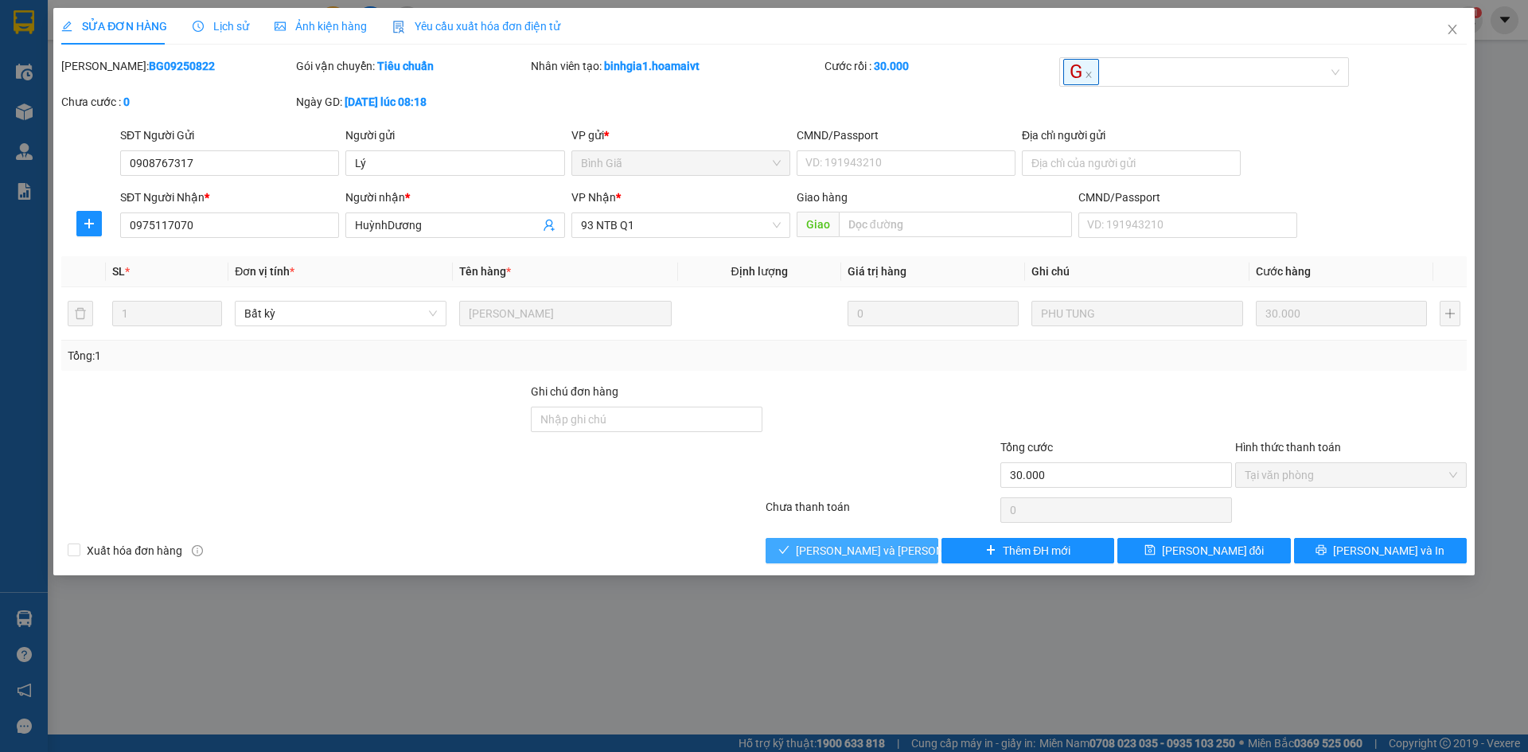
click at [883, 542] on span "[PERSON_NAME] và [PERSON_NAME] hàng" at bounding box center [903, 551] width 215 height 18
